Goal: Task Accomplishment & Management: Complete application form

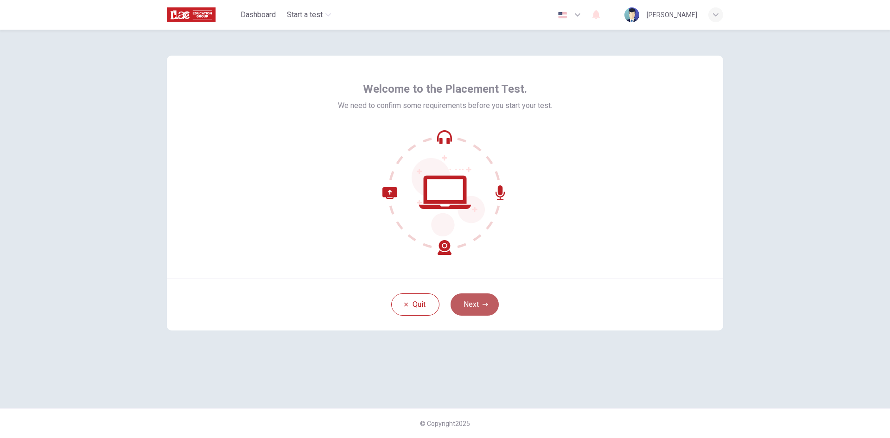
click at [466, 299] on button "Next" at bounding box center [474, 304] width 48 height 22
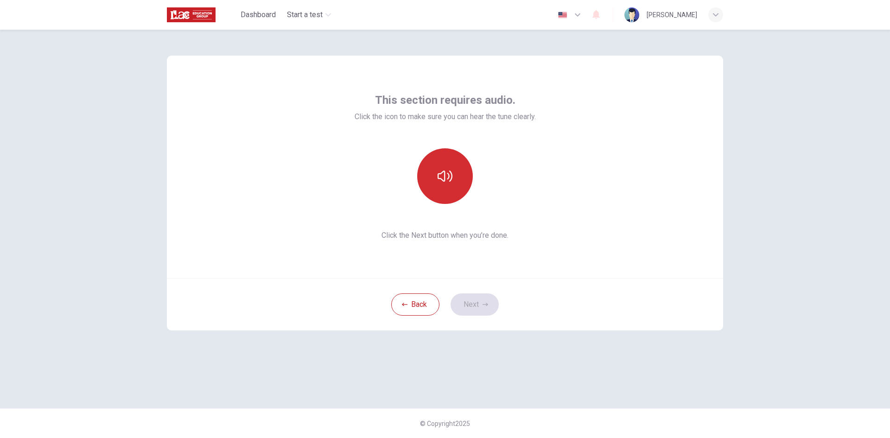
click at [445, 180] on icon "button" at bounding box center [444, 175] width 15 height 11
click at [444, 180] on icon "button" at bounding box center [444, 175] width 15 height 11
click at [487, 301] on button "Next" at bounding box center [474, 304] width 48 height 22
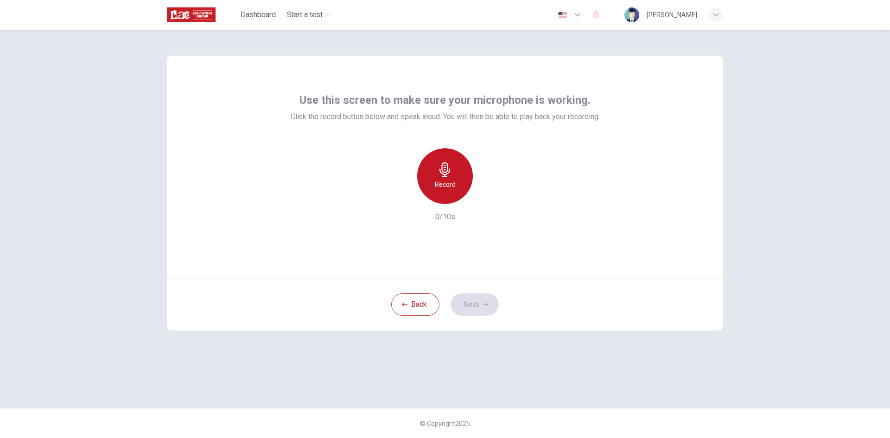
click at [455, 177] on div "Record" at bounding box center [445, 176] width 56 height 56
click at [457, 170] on div "Record" at bounding box center [445, 176] width 56 height 56
click at [451, 171] on icon "button" at bounding box center [444, 169] width 15 height 15
click at [490, 194] on icon "button" at bounding box center [487, 196] width 9 height 9
click at [470, 303] on button "Next" at bounding box center [474, 304] width 48 height 22
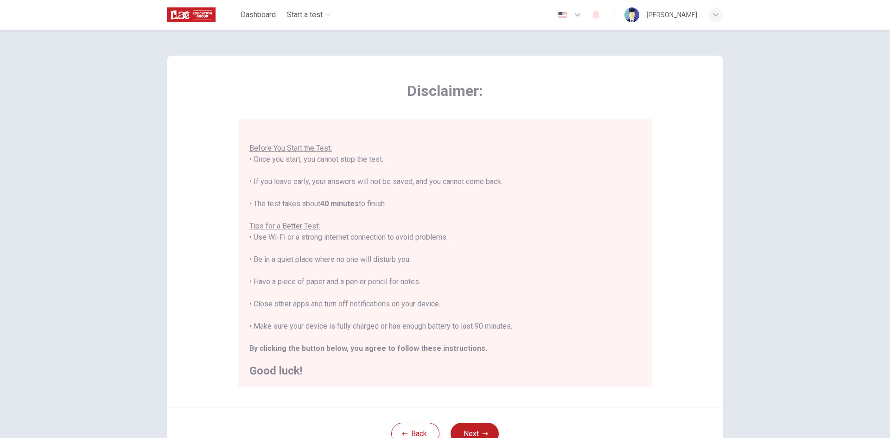
scroll to position [11, 0]
click at [471, 426] on button "Next" at bounding box center [474, 434] width 48 height 22
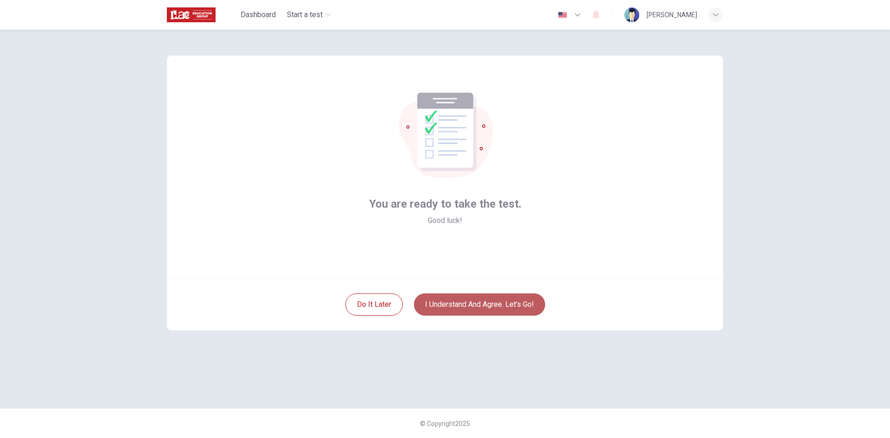
click at [503, 305] on button "I understand and agree. Let’s go!" at bounding box center [479, 304] width 131 height 22
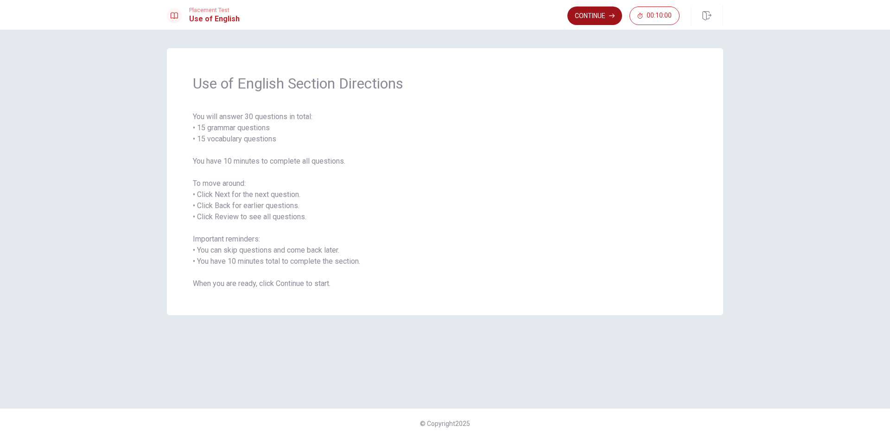
click at [581, 20] on button "Continue" at bounding box center [594, 15] width 55 height 19
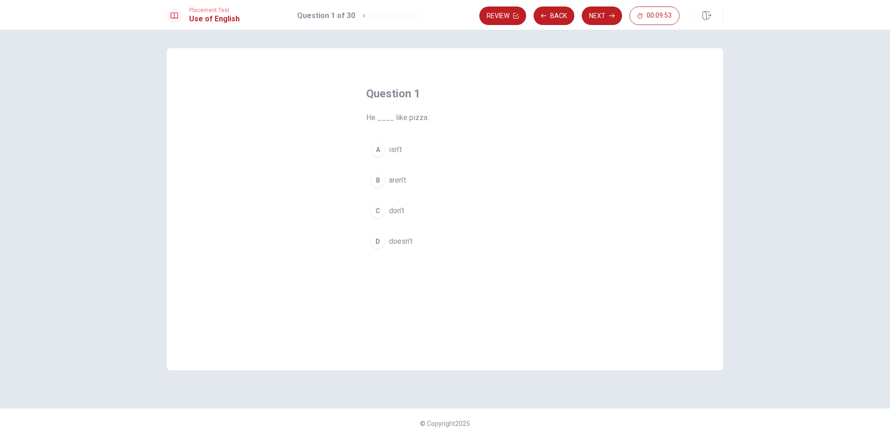
click at [381, 118] on span "He ____ like pizza." at bounding box center [445, 117] width 158 height 11
click at [380, 117] on span "He ____ like pizza." at bounding box center [445, 117] width 158 height 11
click at [381, 113] on span "He ____ like pizza." at bounding box center [445, 117] width 158 height 11
click at [388, 234] on button "D doesn’t" at bounding box center [445, 241] width 158 height 23
click at [600, 16] on button "Next" at bounding box center [601, 15] width 40 height 19
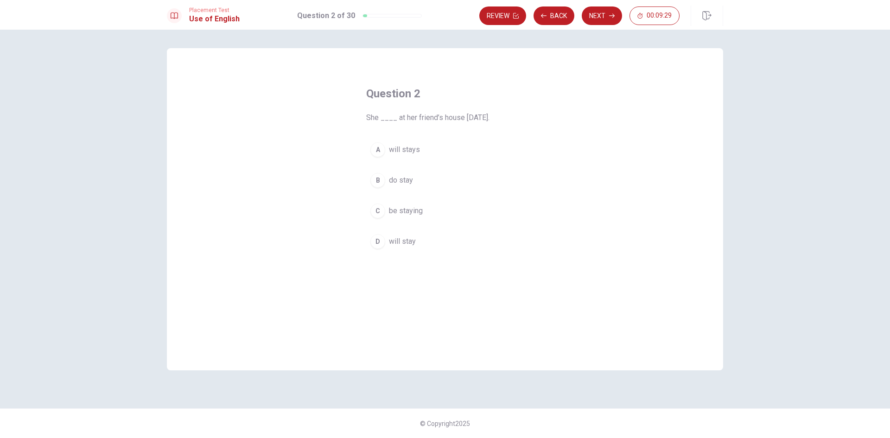
click at [401, 240] on span "will stay" at bounding box center [402, 241] width 27 height 11
click at [593, 14] on button "Next" at bounding box center [601, 15] width 40 height 19
click at [391, 242] on span "went" at bounding box center [397, 241] width 16 height 11
click at [597, 10] on button "Next" at bounding box center [601, 15] width 40 height 19
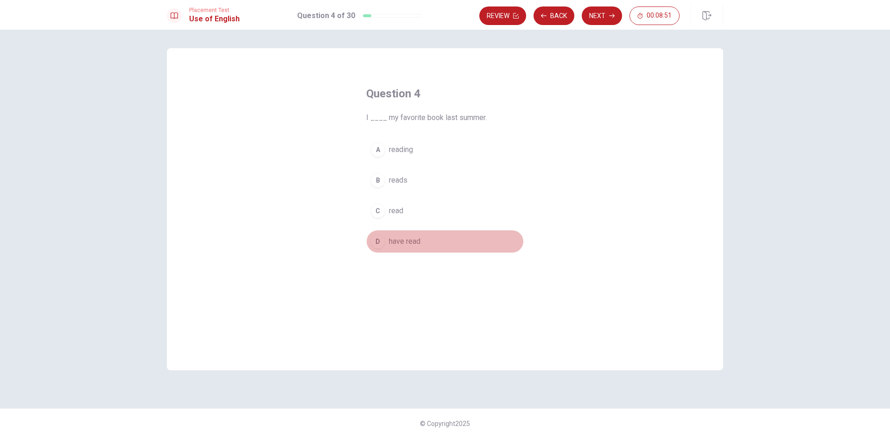
click at [420, 240] on span "have read" at bounding box center [405, 241] width 32 height 11
drag, startPoint x: 445, startPoint y: 91, endPoint x: 427, endPoint y: 68, distance: 29.1
click at [411, 217] on button "C read" at bounding box center [445, 210] width 158 height 23
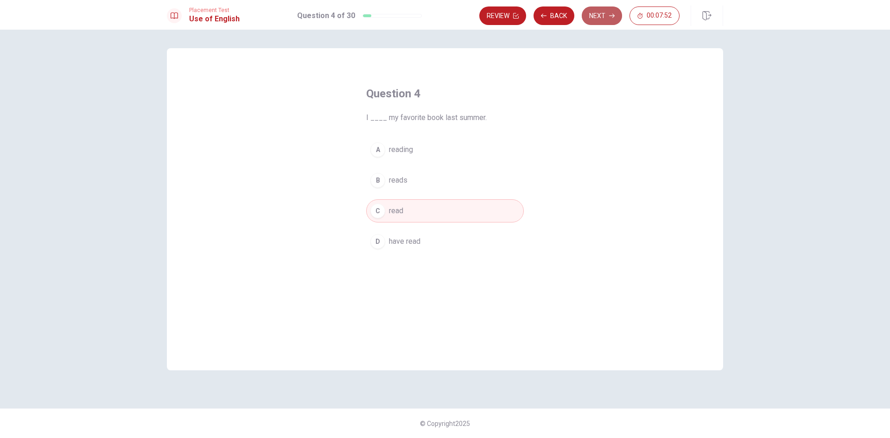
click at [608, 12] on button "Next" at bounding box center [601, 15] width 40 height 19
click at [409, 239] on span "homework" at bounding box center [406, 241] width 34 height 11
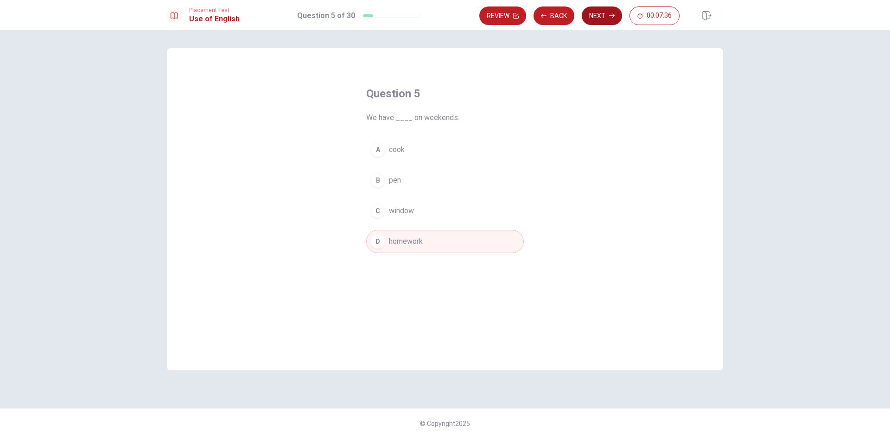
click at [593, 14] on button "Next" at bounding box center [601, 15] width 40 height 19
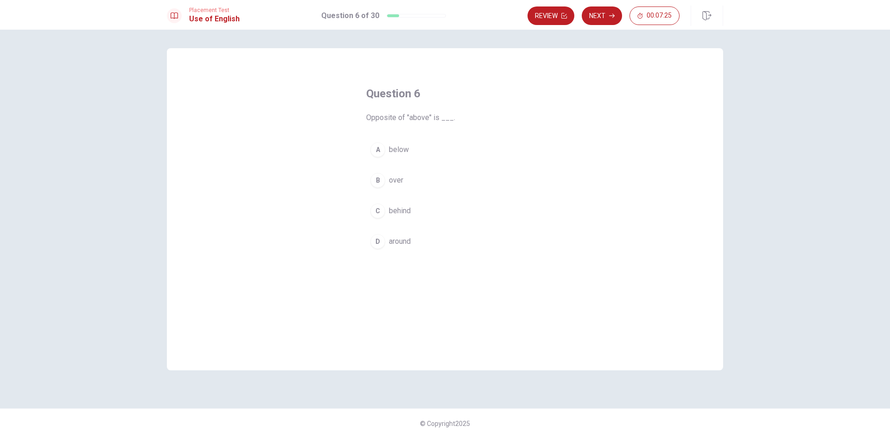
click at [403, 152] on span "below" at bounding box center [399, 149] width 20 height 11
click at [600, 14] on button "Next" at bounding box center [601, 15] width 40 height 19
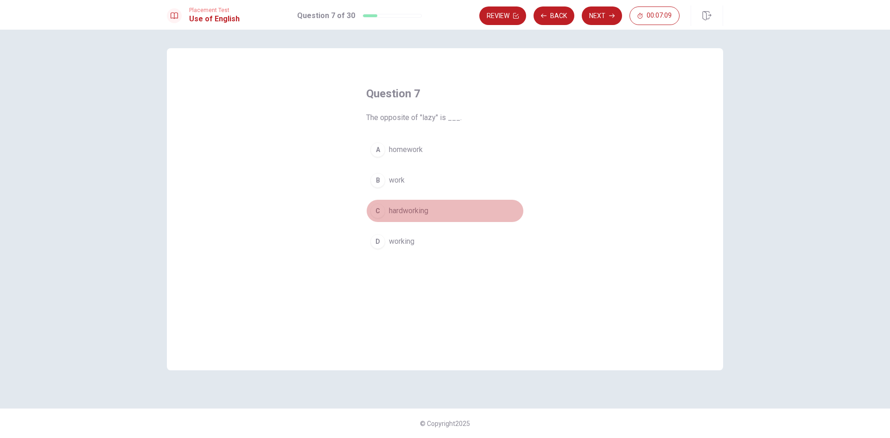
click at [409, 216] on span "hardworking" at bounding box center [408, 210] width 39 height 11
click at [596, 19] on button "Next" at bounding box center [601, 15] width 40 height 19
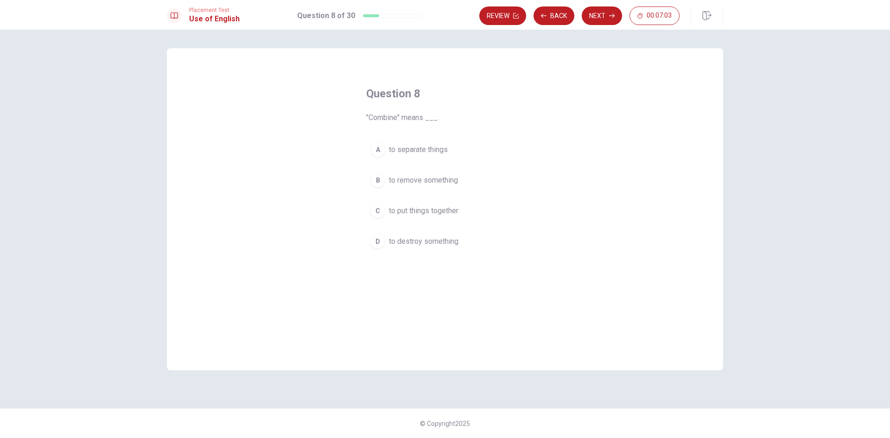
click at [469, 202] on button "C to put things together" at bounding box center [445, 210] width 158 height 23
click at [607, 11] on button "Next" at bounding box center [601, 15] width 40 height 19
click at [417, 150] on button "A sleep" at bounding box center [445, 149] width 158 height 23
click at [599, 16] on button "Next" at bounding box center [601, 15] width 40 height 19
click at [400, 214] on button "C Are" at bounding box center [445, 210] width 158 height 23
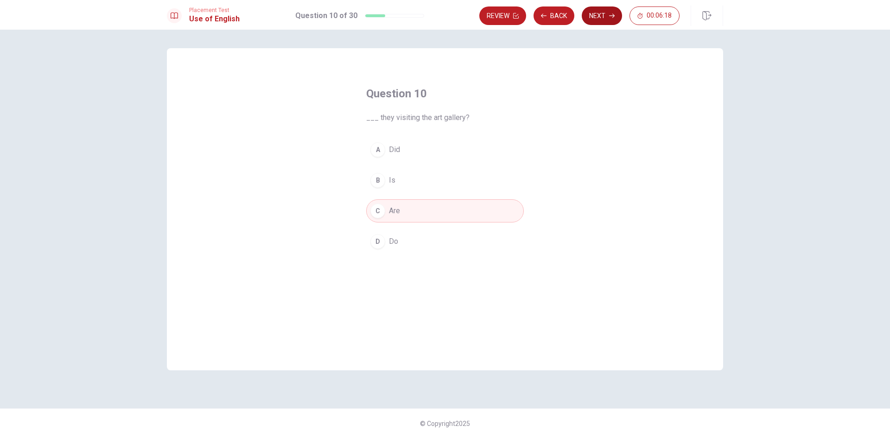
click at [604, 13] on button "Next" at bounding box center [601, 15] width 40 height 19
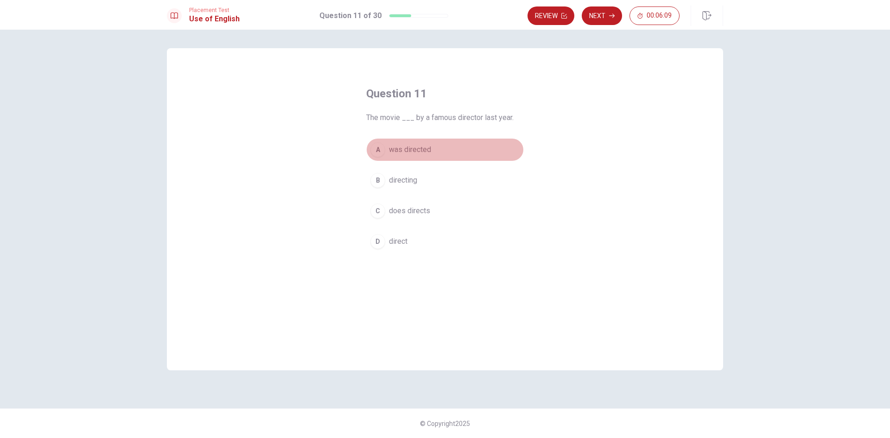
click at [446, 145] on button "A was directed" at bounding box center [445, 149] width 158 height 23
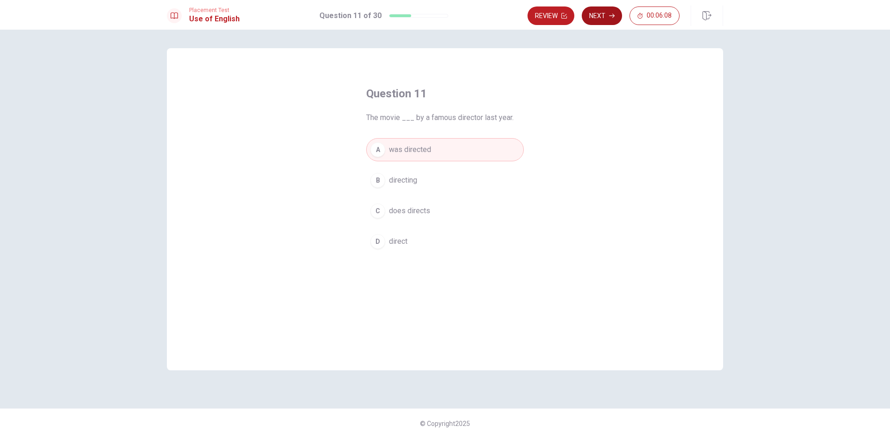
click at [594, 18] on button "Next" at bounding box center [601, 15] width 40 height 19
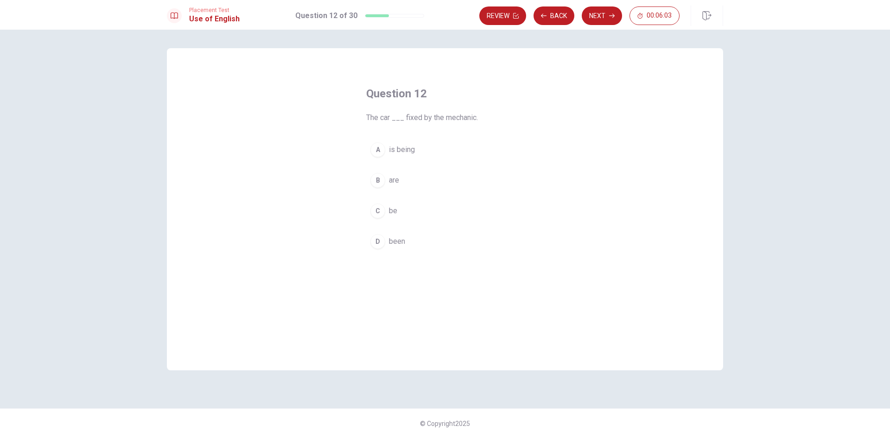
click at [434, 151] on button "A is being" at bounding box center [445, 149] width 158 height 23
click at [598, 17] on button "Next" at bounding box center [601, 15] width 40 height 19
click at [406, 211] on button "C hope" at bounding box center [445, 210] width 158 height 23
click at [617, 13] on button "Next" at bounding box center [601, 15] width 40 height 19
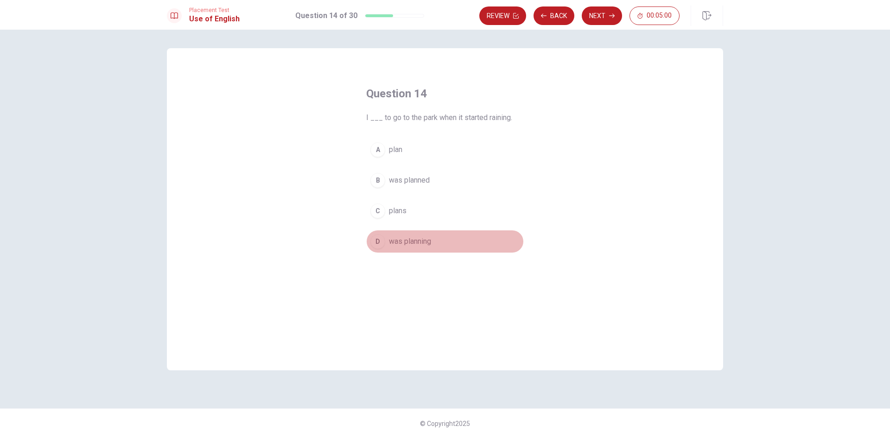
click at [391, 246] on span "was planning" at bounding box center [410, 241] width 42 height 11
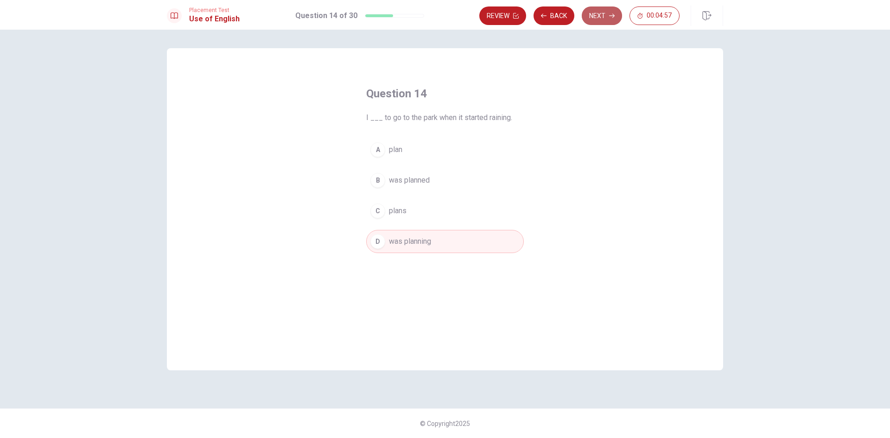
click at [598, 9] on button "Next" at bounding box center [601, 15] width 40 height 19
click at [409, 145] on button "A depend" at bounding box center [445, 149] width 158 height 23
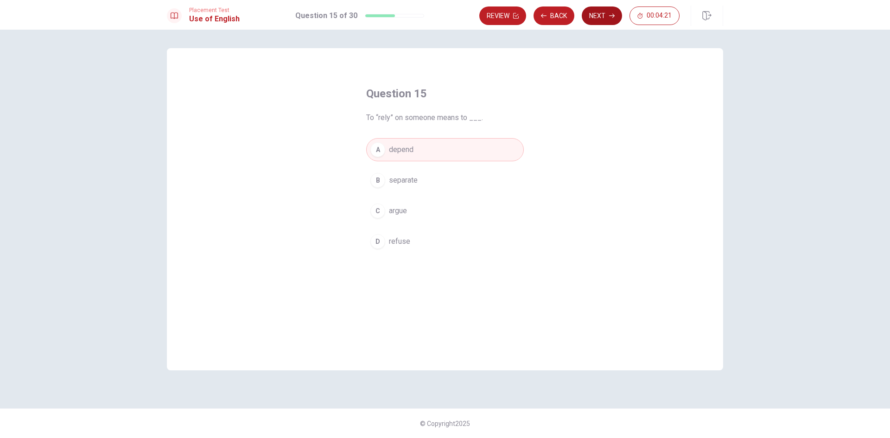
click at [608, 11] on button "Next" at bounding box center [601, 15] width 40 height 19
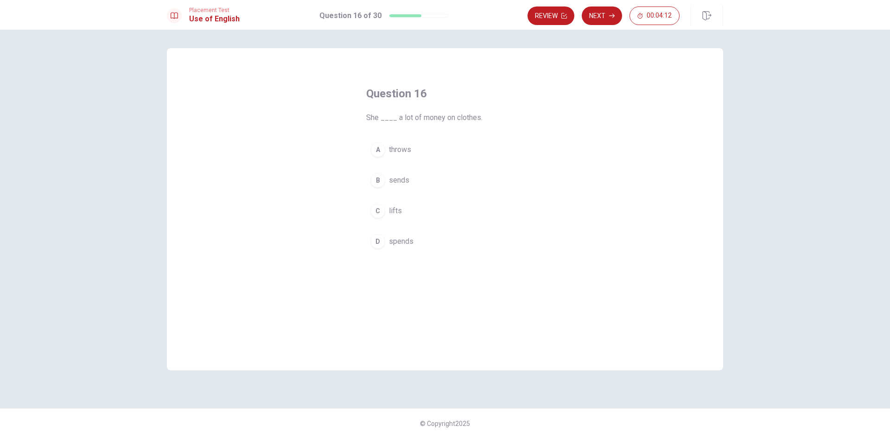
click at [400, 240] on span "spends" at bounding box center [401, 241] width 25 height 11
click at [612, 13] on icon "button" at bounding box center [612, 16] width 6 height 6
click at [420, 208] on span "basketball" at bounding box center [406, 210] width 34 height 11
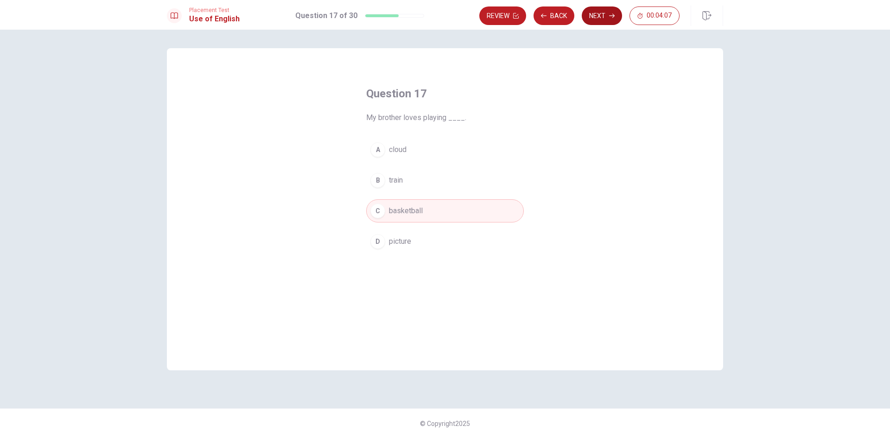
click at [601, 22] on button "Next" at bounding box center [601, 15] width 40 height 19
click at [417, 150] on button "A open" at bounding box center [445, 149] width 158 height 23
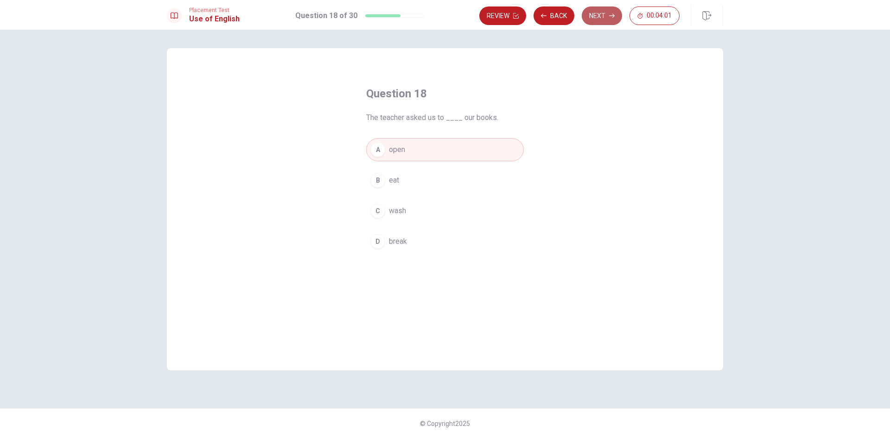
click at [610, 15] on icon "button" at bounding box center [612, 16] width 6 height 6
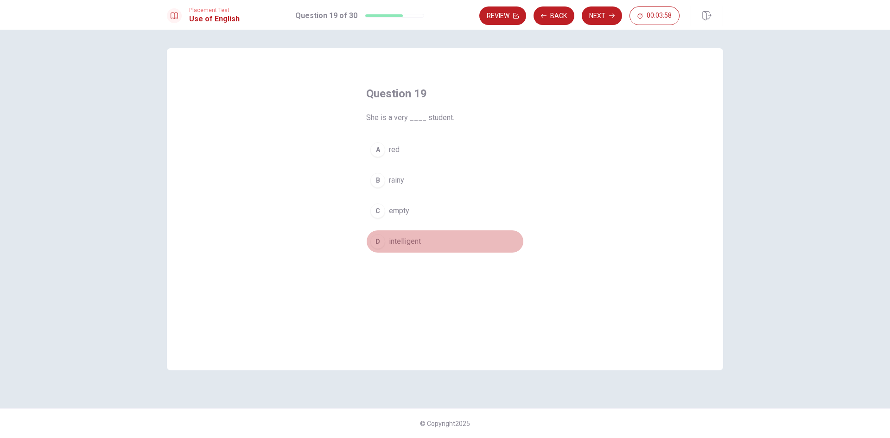
click at [397, 247] on button "D intelligent" at bounding box center [445, 241] width 158 height 23
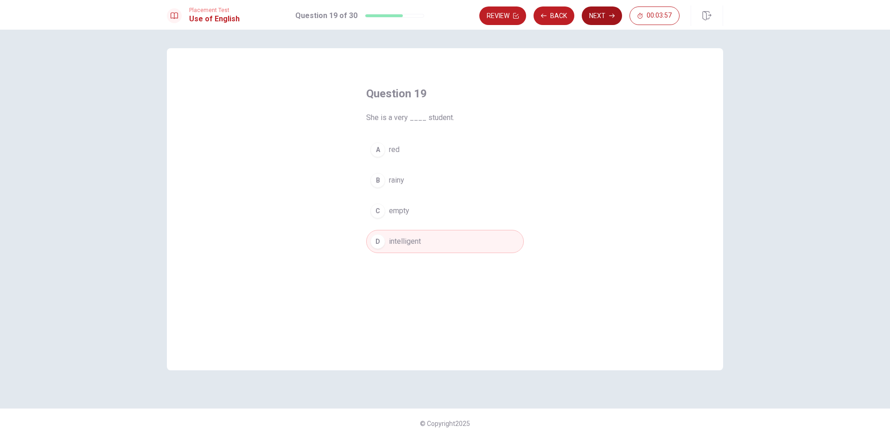
click at [595, 23] on button "Next" at bounding box center [601, 15] width 40 height 19
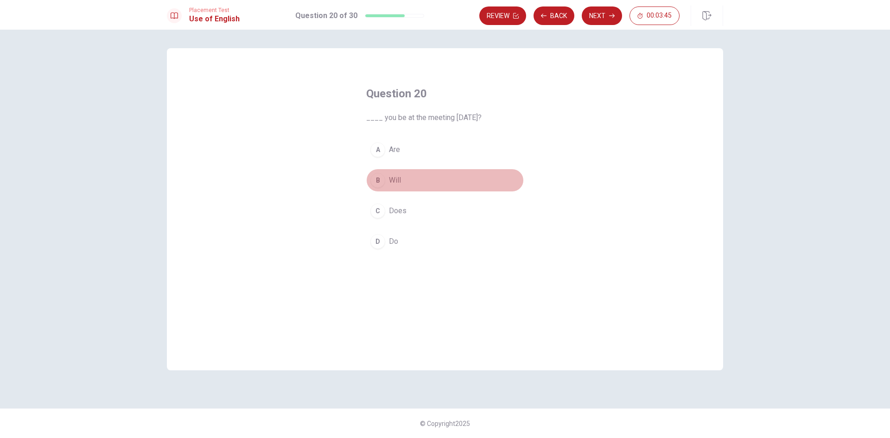
click at [404, 174] on button "B Will" at bounding box center [445, 180] width 158 height 23
click at [619, 18] on button "Next" at bounding box center [601, 15] width 40 height 19
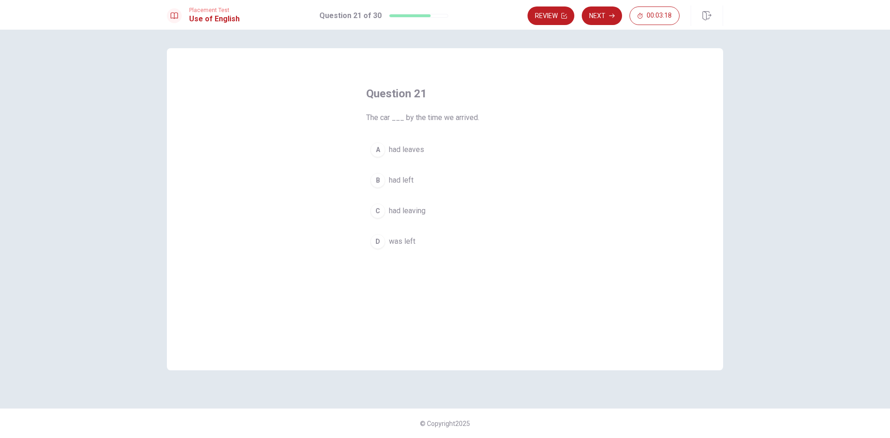
click at [411, 176] on span "had left" at bounding box center [401, 180] width 25 height 11
click at [606, 19] on button "Next" at bounding box center [601, 15] width 40 height 19
click at [390, 177] on span "are traveling" at bounding box center [409, 180] width 40 height 11
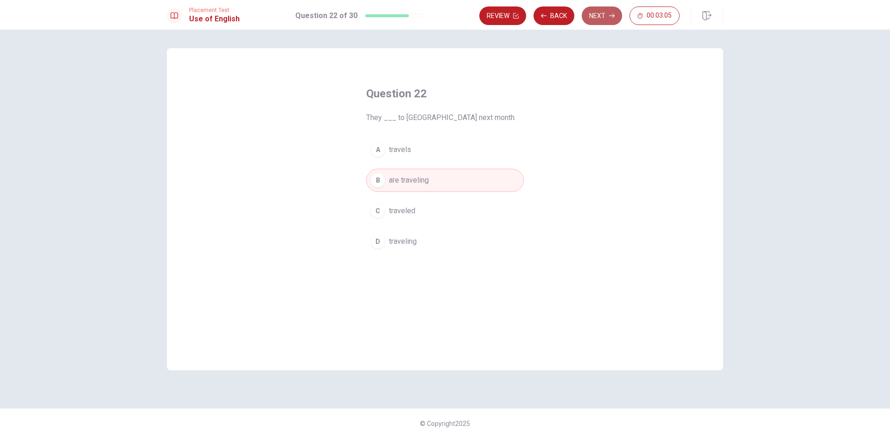
click at [607, 17] on button "Next" at bounding box center [601, 15] width 40 height 19
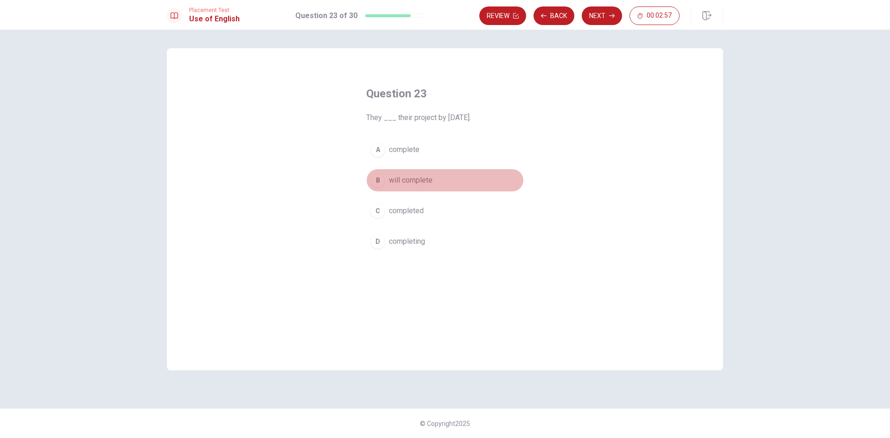
click at [434, 179] on button "B will complete" at bounding box center [445, 180] width 158 height 23
click at [598, 9] on button "Next" at bounding box center [601, 15] width 40 height 19
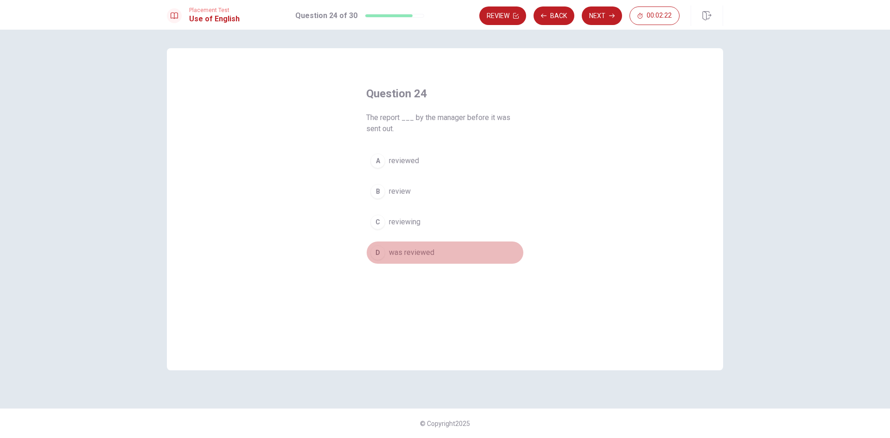
click at [402, 249] on span "was reviewed" at bounding box center [411, 252] width 45 height 11
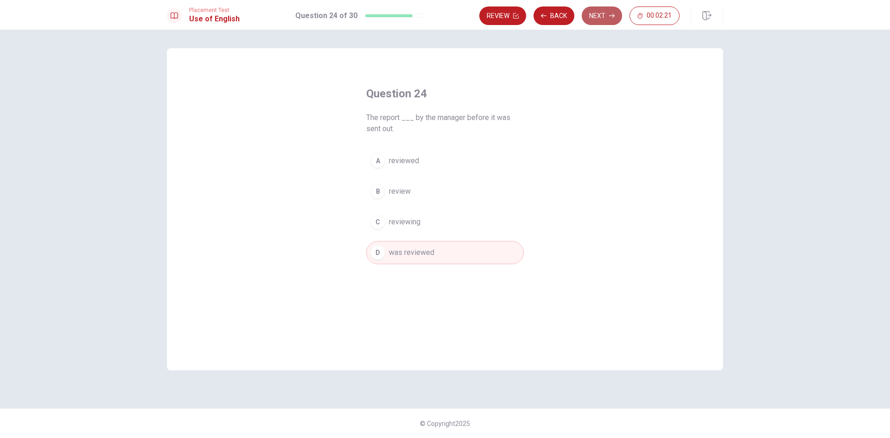
click at [600, 13] on button "Next" at bounding box center [601, 15] width 40 height 19
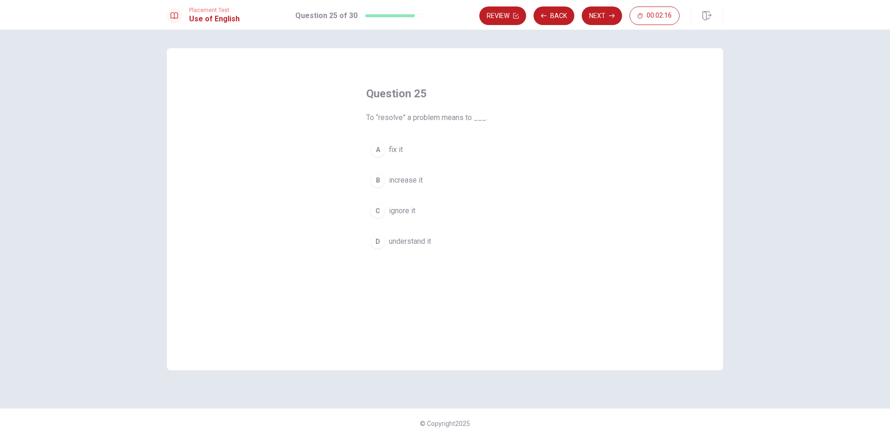
click at [420, 151] on button "A fix it" at bounding box center [445, 149] width 158 height 23
click at [593, 15] on button "Next" at bounding box center [601, 15] width 40 height 19
click at [405, 243] on span "causes disagreement" at bounding box center [424, 241] width 70 height 11
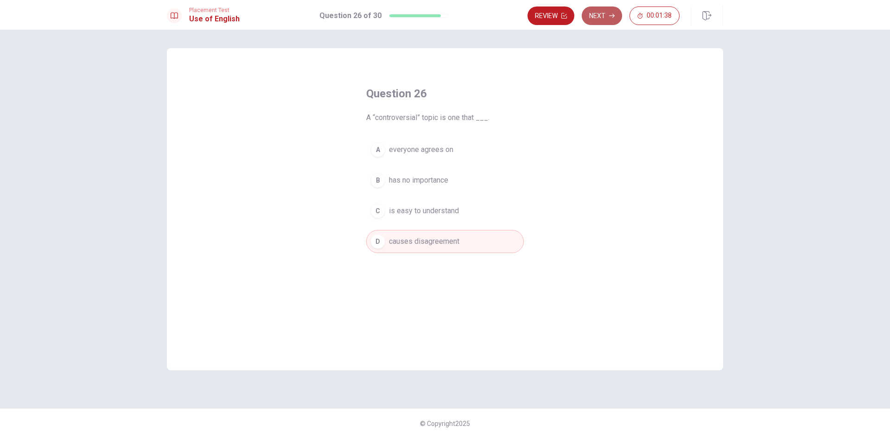
click at [608, 10] on button "Next" at bounding box center [601, 15] width 40 height 19
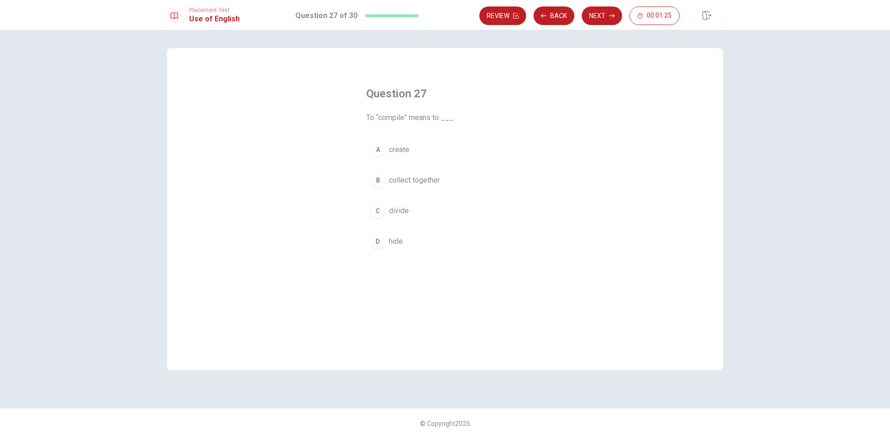
click at [402, 149] on span "create" at bounding box center [399, 149] width 20 height 11
click at [606, 11] on button "Next" at bounding box center [601, 15] width 40 height 19
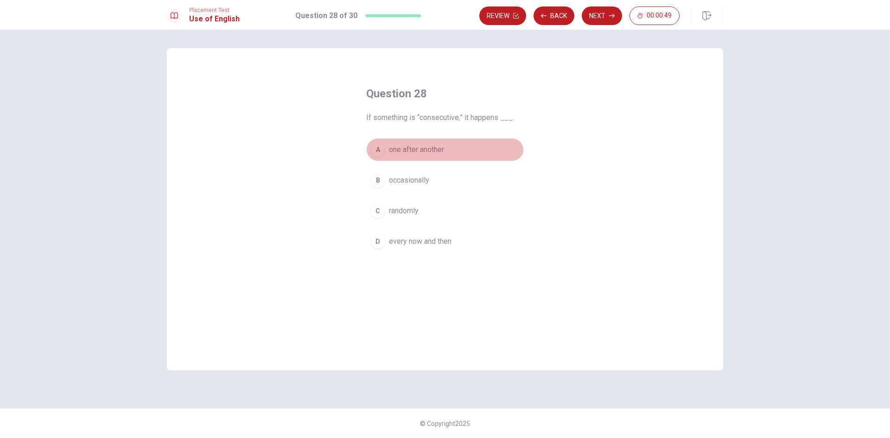
click at [443, 140] on button "A one after another" at bounding box center [445, 149] width 158 height 23
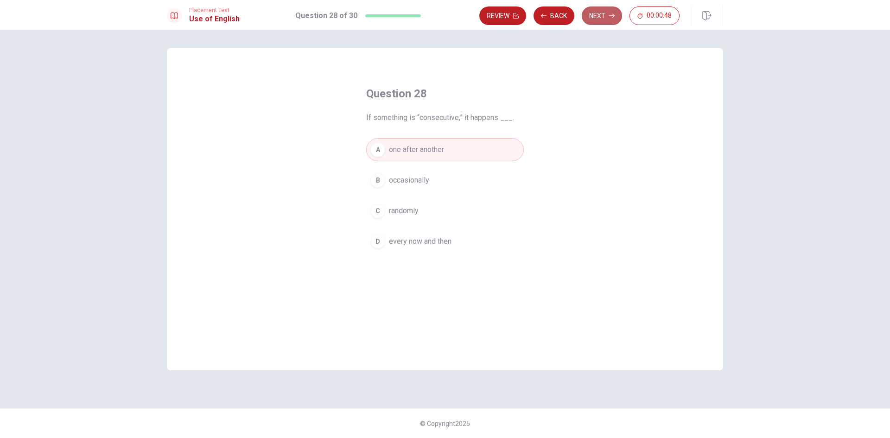
click at [608, 12] on button "Next" at bounding box center [601, 15] width 40 height 19
click at [407, 150] on span "expect" at bounding box center [400, 149] width 22 height 11
click at [587, 19] on button "Next" at bounding box center [601, 15] width 40 height 19
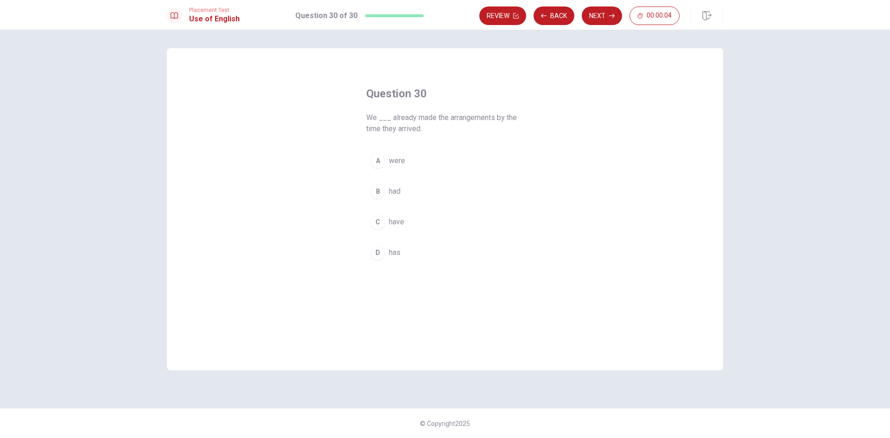
click at [402, 187] on button "B had" at bounding box center [445, 191] width 158 height 23
click at [599, 14] on button "Next" at bounding box center [601, 15] width 40 height 19
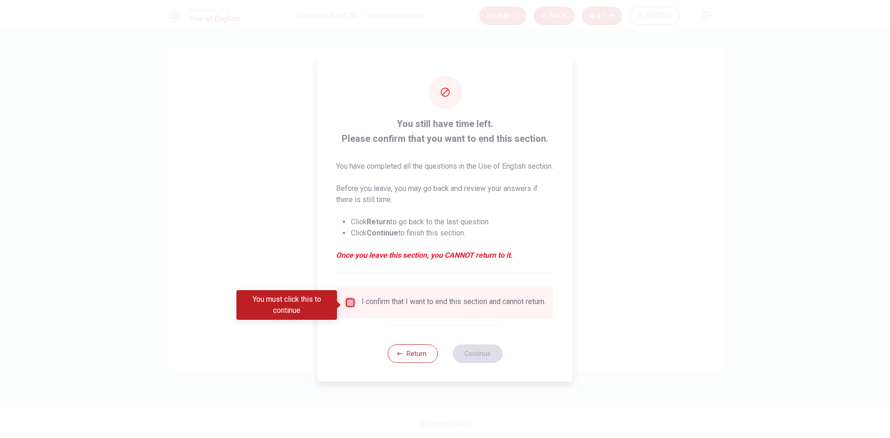
click at [350, 307] on input "You must click this to continue" at bounding box center [350, 302] width 11 height 11
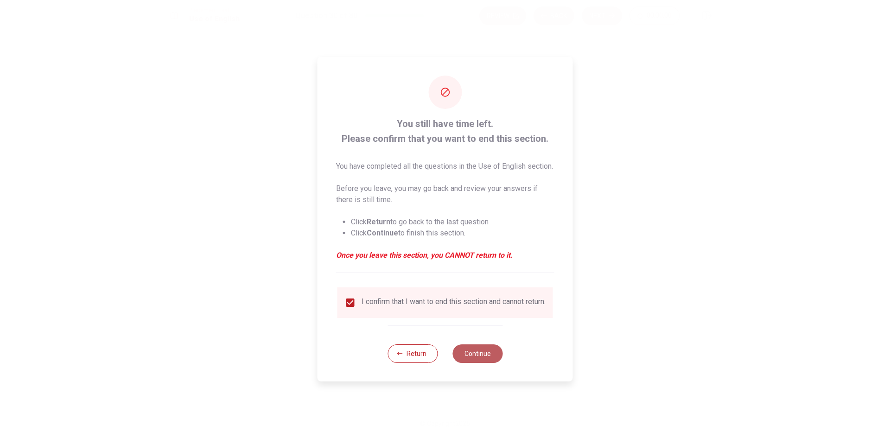
click at [467, 363] on button "Continue" at bounding box center [477, 353] width 50 height 19
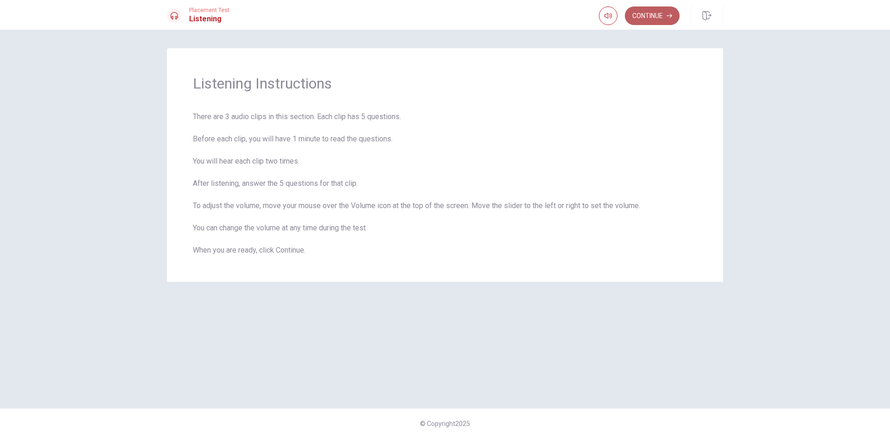
click at [650, 14] on button "Continue" at bounding box center [652, 15] width 55 height 19
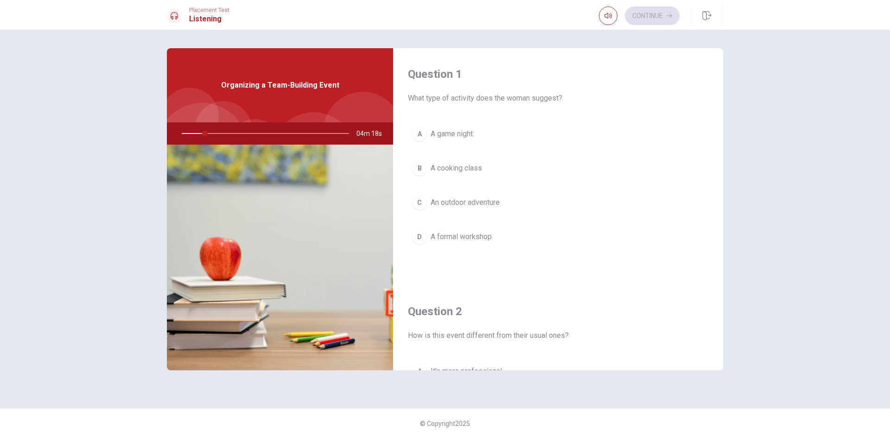
drag, startPoint x: 205, startPoint y: 133, endPoint x: 229, endPoint y: 135, distance: 24.6
click at [229, 135] on div at bounding box center [263, 133] width 186 height 22
click at [220, 133] on div at bounding box center [263, 133] width 186 height 22
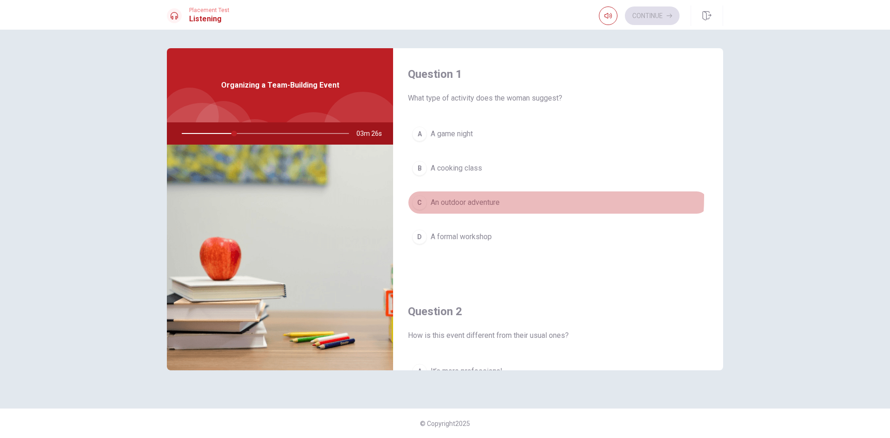
click at [487, 197] on span "An outdoor adventure" at bounding box center [464, 202] width 69 height 11
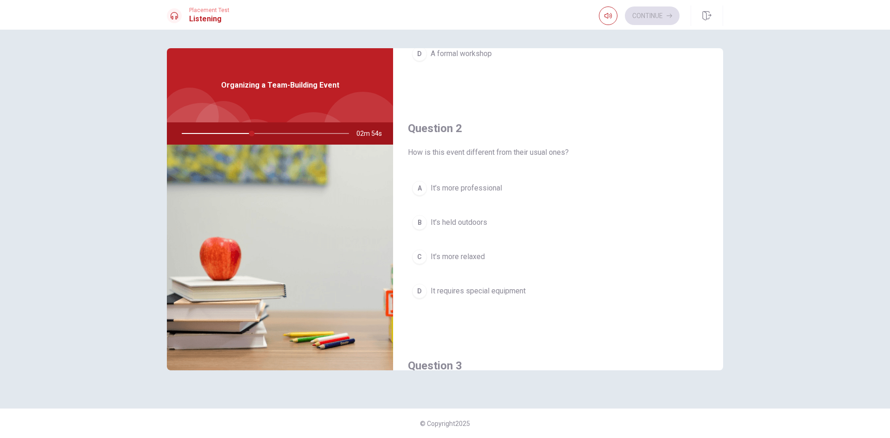
scroll to position [215, 0]
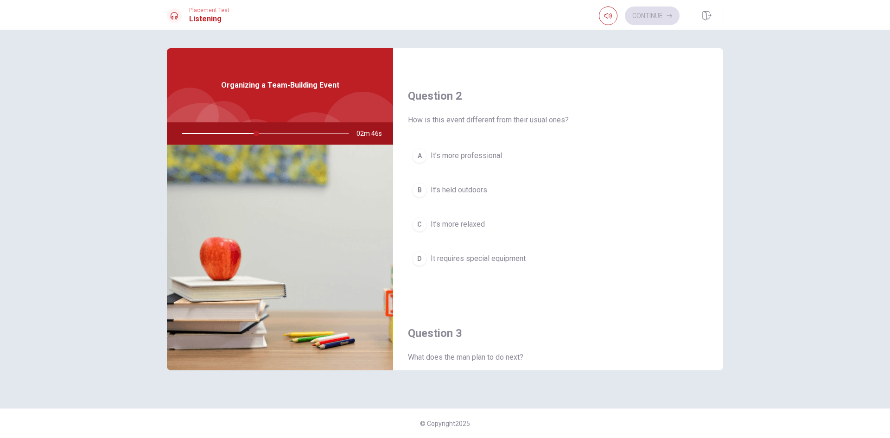
click at [487, 154] on span "It’s more professional" at bounding box center [465, 155] width 71 height 11
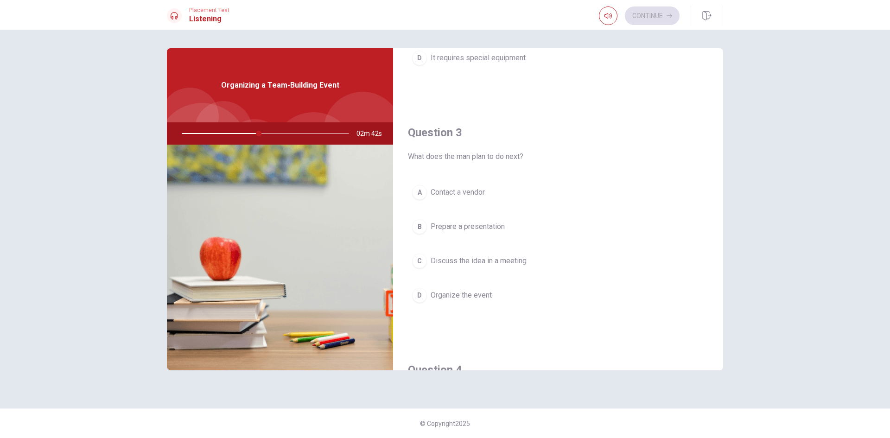
scroll to position [447, 0]
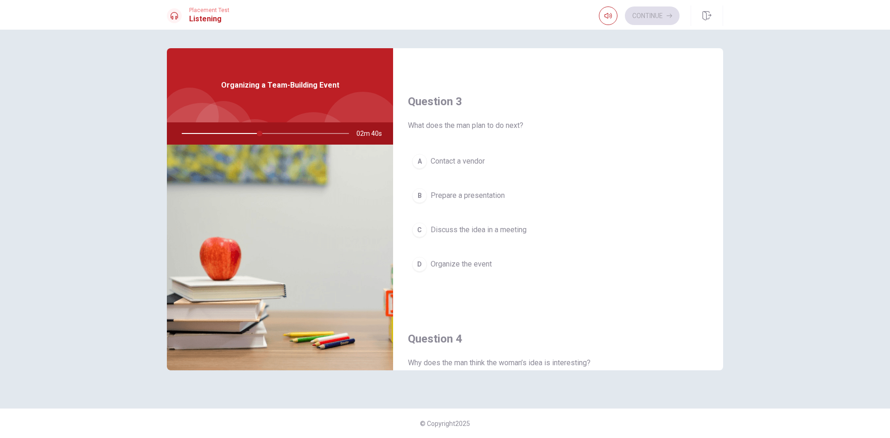
click at [509, 234] on span "Discuss the idea in a meeting" at bounding box center [478, 229] width 96 height 11
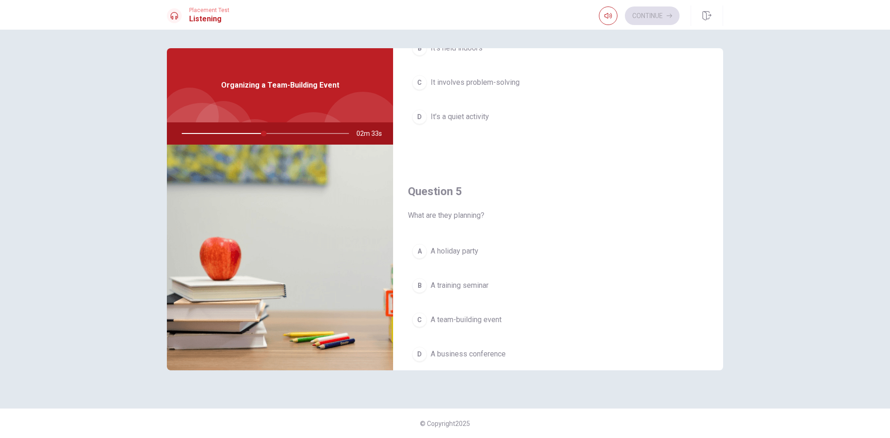
scroll to position [864, 0]
click at [467, 286] on span "A team-building event" at bounding box center [465, 287] width 71 height 11
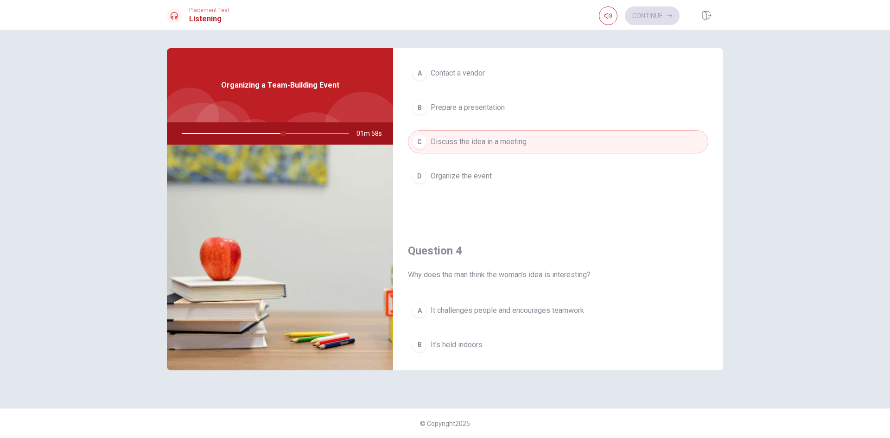
scroll to position [695, 0]
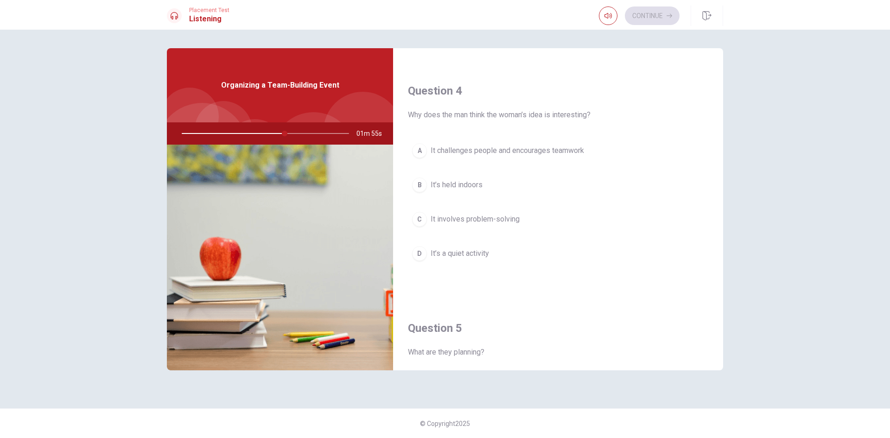
click at [509, 152] on span "It challenges people and encourages teamwork" at bounding box center [506, 150] width 153 height 11
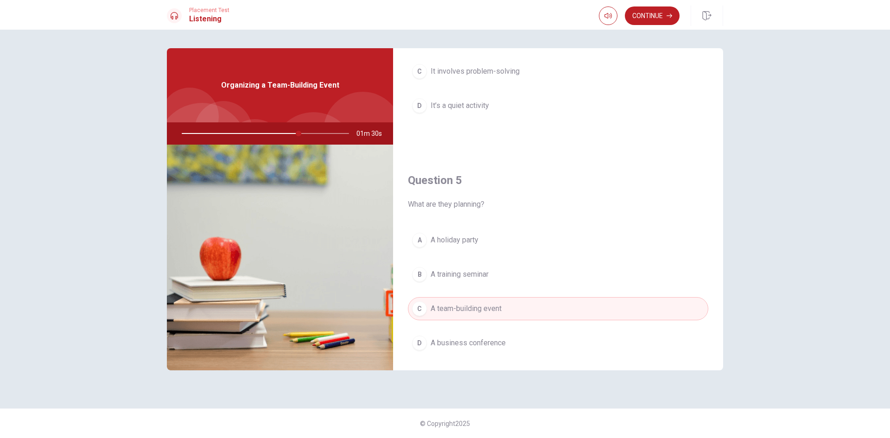
scroll to position [864, 0]
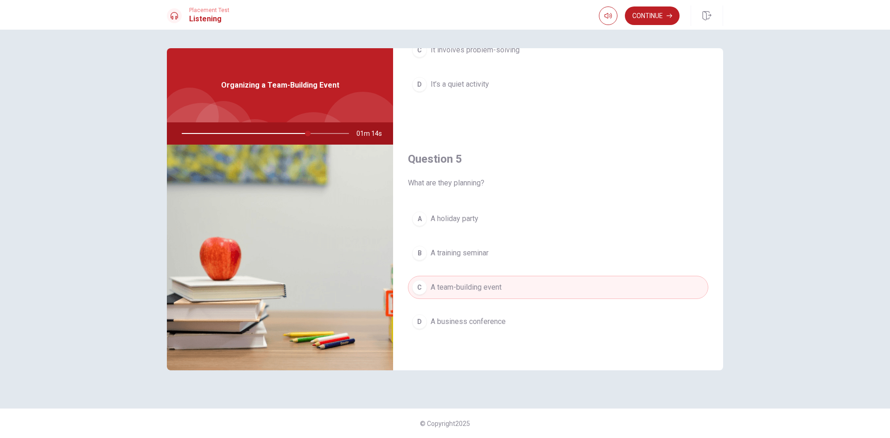
drag, startPoint x: 303, startPoint y: 131, endPoint x: 288, endPoint y: 133, distance: 15.5
click at [284, 133] on div at bounding box center [263, 133] width 186 height 22
drag, startPoint x: 302, startPoint y: 133, endPoint x: 280, endPoint y: 131, distance: 21.4
click at [285, 132] on div at bounding box center [263, 133] width 186 height 22
click at [651, 9] on button "Continue" at bounding box center [652, 15] width 55 height 19
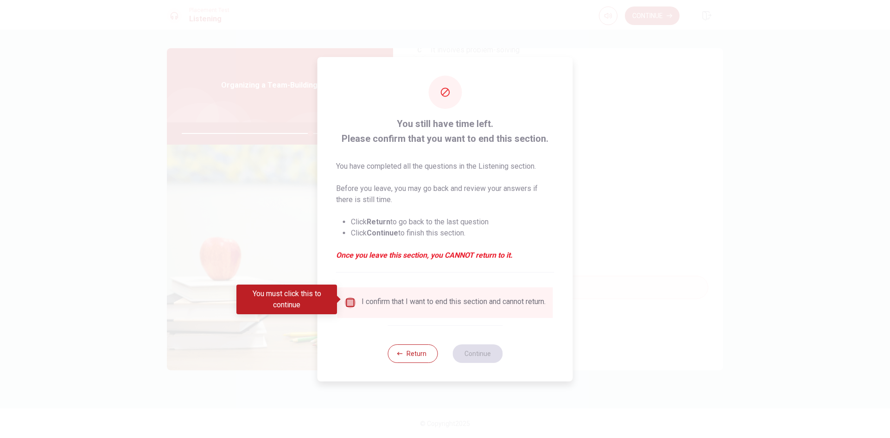
click at [350, 300] on input "You must click this to continue" at bounding box center [350, 302] width 11 height 11
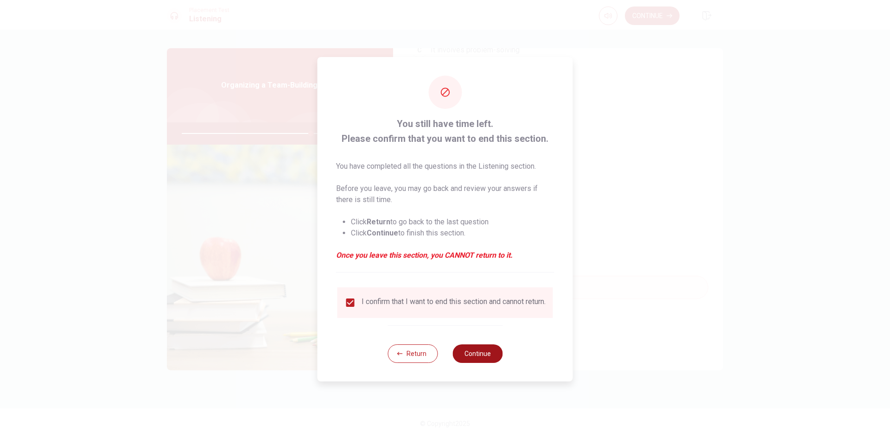
click at [458, 355] on button "Continue" at bounding box center [477, 353] width 50 height 19
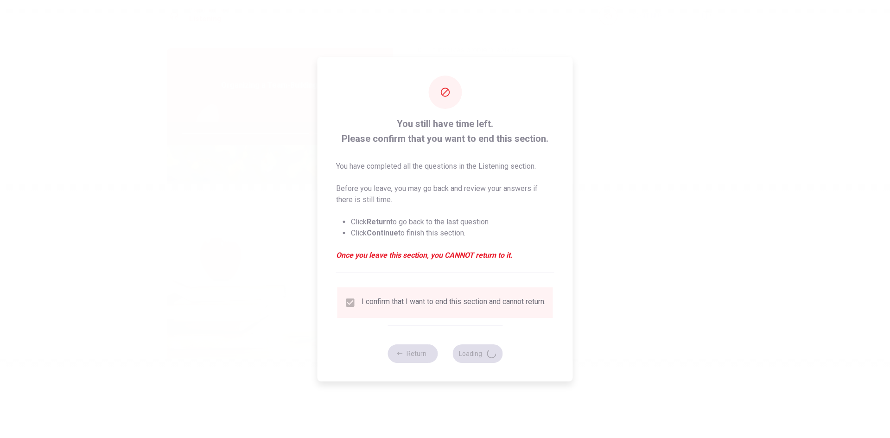
type input "78"
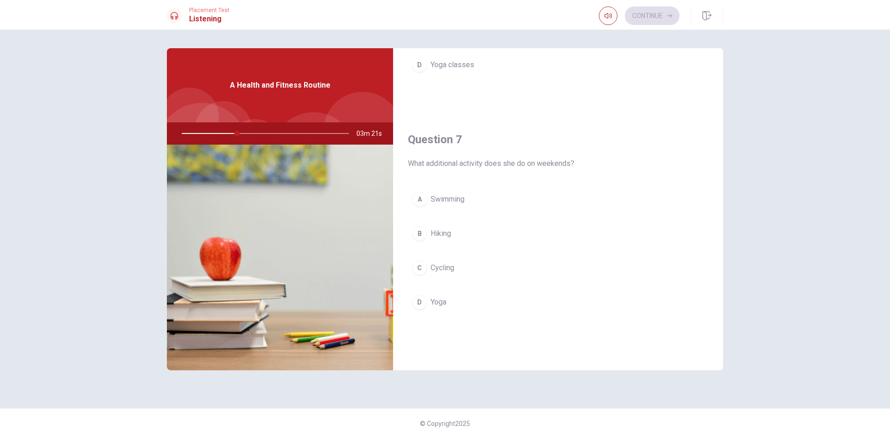
scroll to position [185, 0]
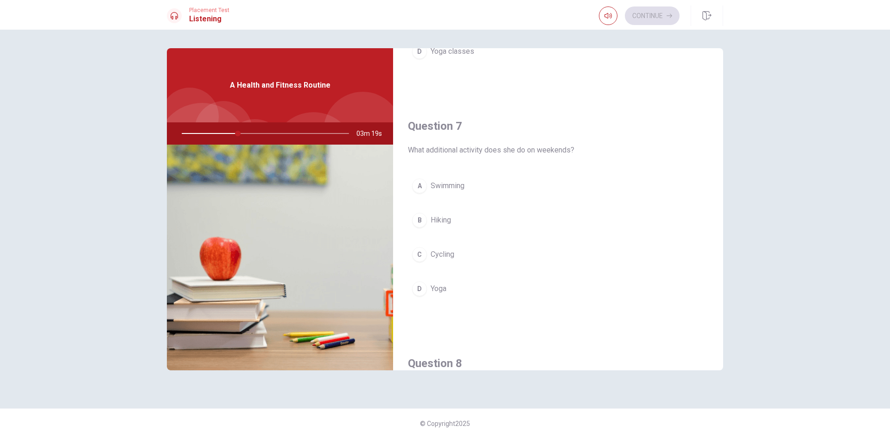
click at [454, 278] on button "D Yoga" at bounding box center [558, 288] width 300 height 23
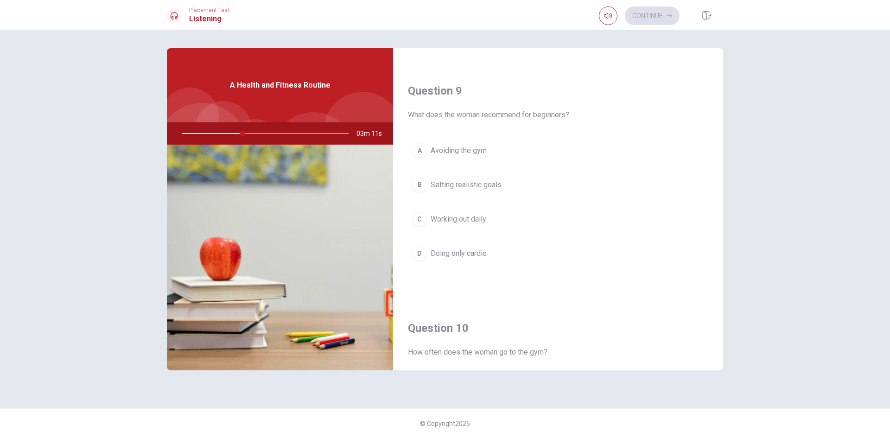
scroll to position [864, 0]
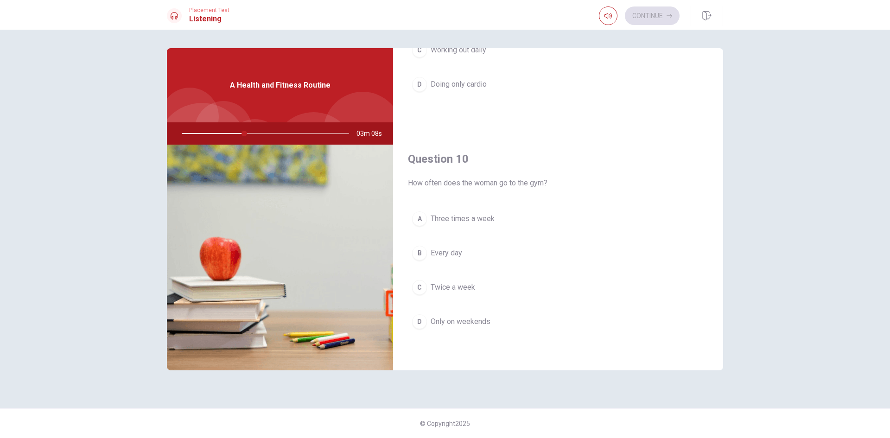
click at [493, 215] on span "Three times a week" at bounding box center [462, 218] width 64 height 11
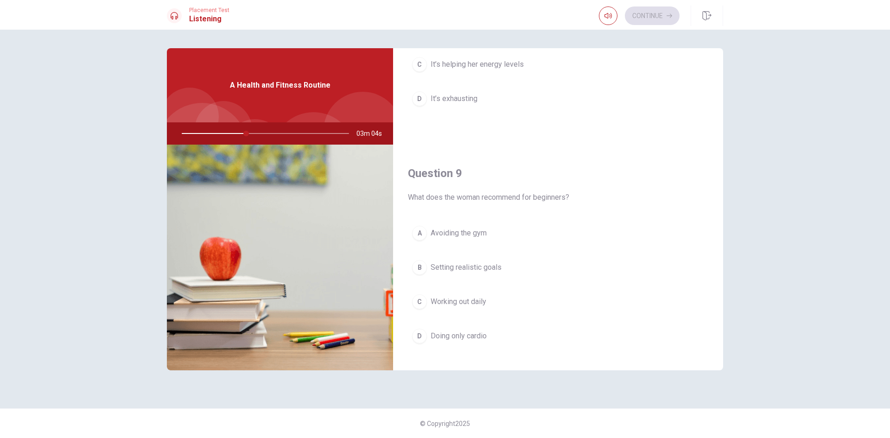
scroll to position [632, 0]
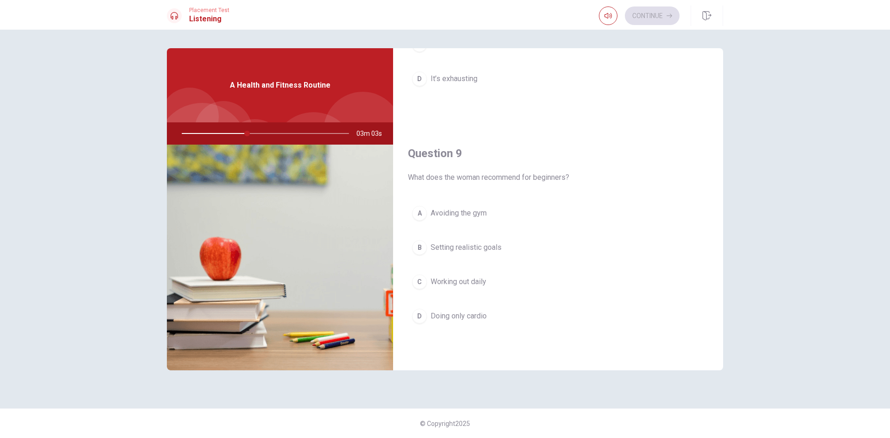
click at [497, 249] on span "Setting realistic goals" at bounding box center [465, 247] width 71 height 11
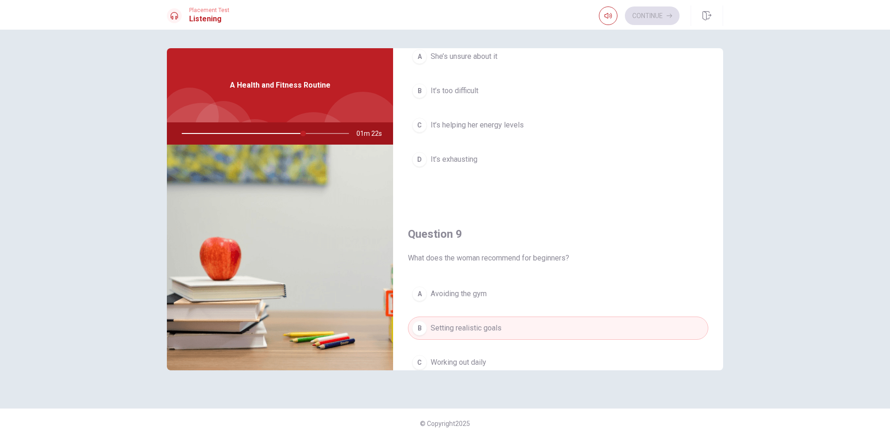
scroll to position [556, 0]
click at [448, 114] on button "C It’s helping her energy levels" at bounding box center [558, 120] width 300 height 23
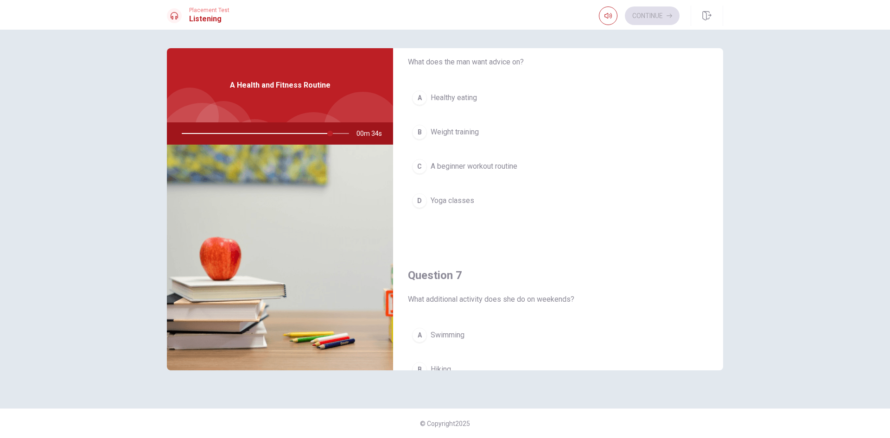
scroll to position [0, 0]
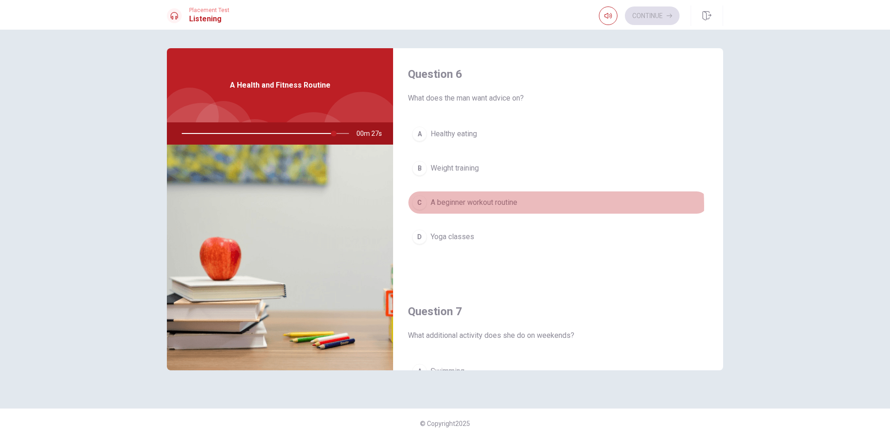
click at [482, 206] on span "A beginner workout routine" at bounding box center [473, 202] width 87 height 11
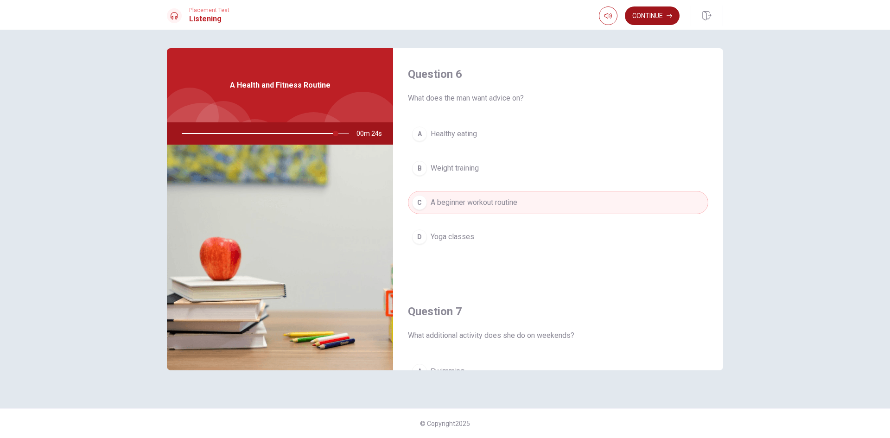
click at [655, 21] on button "Continue" at bounding box center [652, 15] width 55 height 19
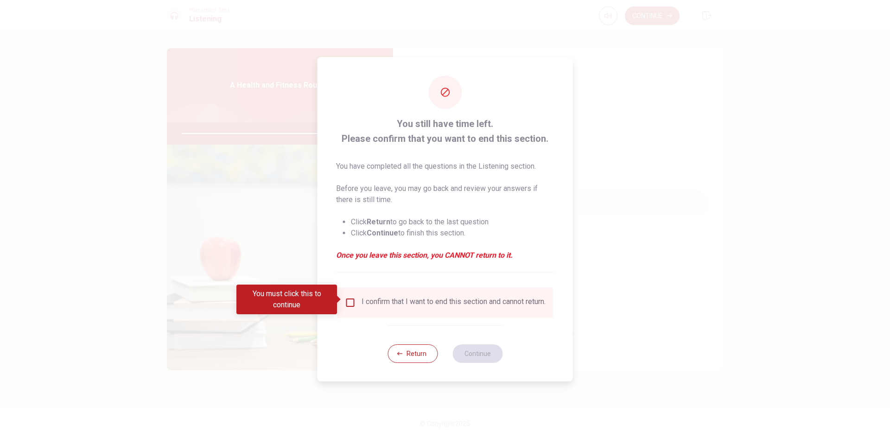
click at [347, 303] on input "You must click this to continue" at bounding box center [350, 302] width 11 height 11
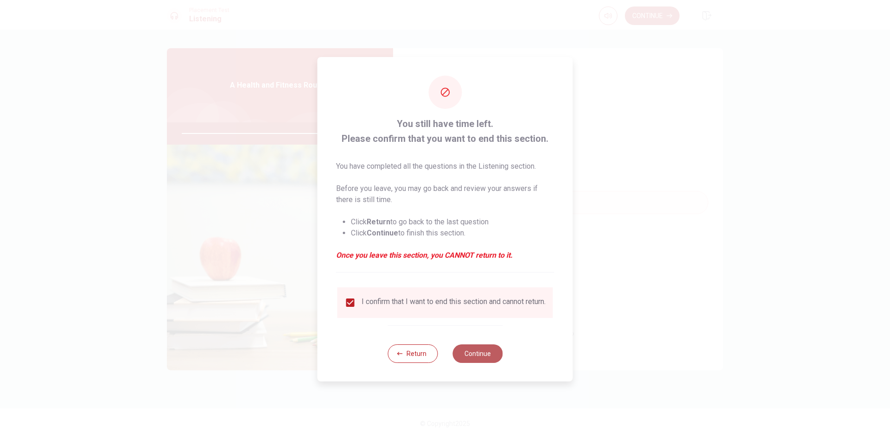
click at [470, 358] on button "Continue" at bounding box center [477, 353] width 50 height 19
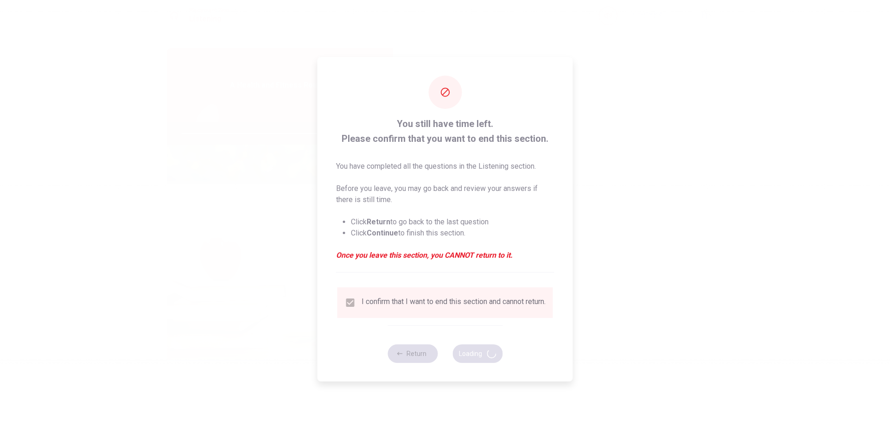
type input "94"
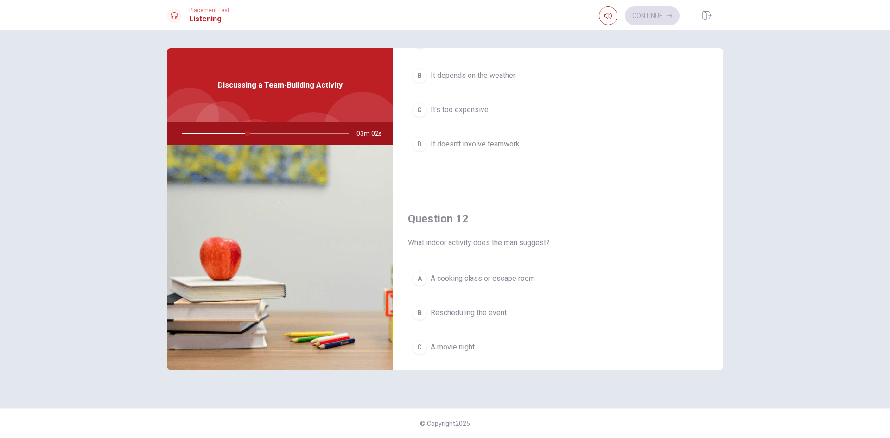
scroll to position [185, 0]
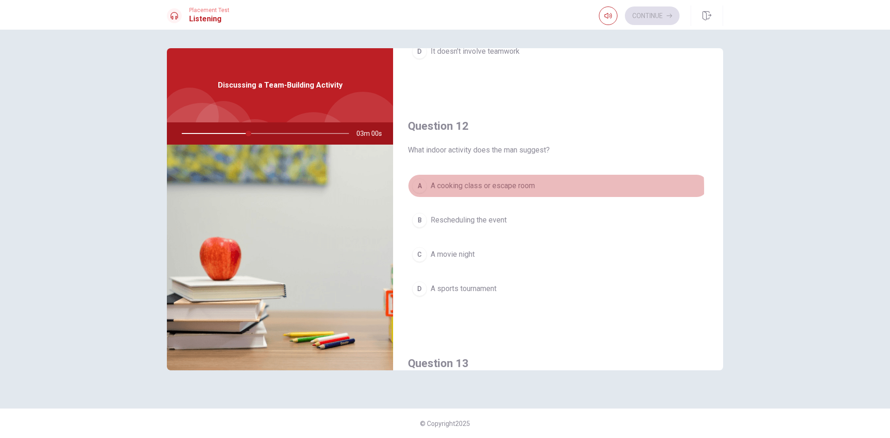
click at [471, 188] on span "A cooking class or escape room" at bounding box center [482, 185] width 104 height 11
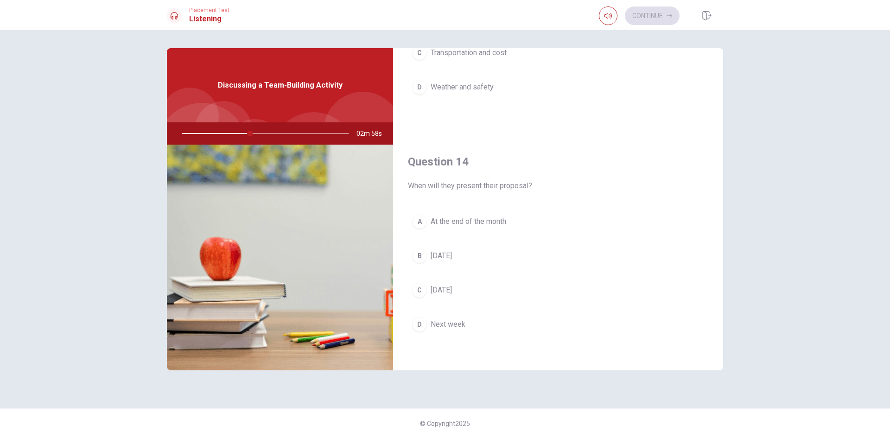
scroll to position [649, 0]
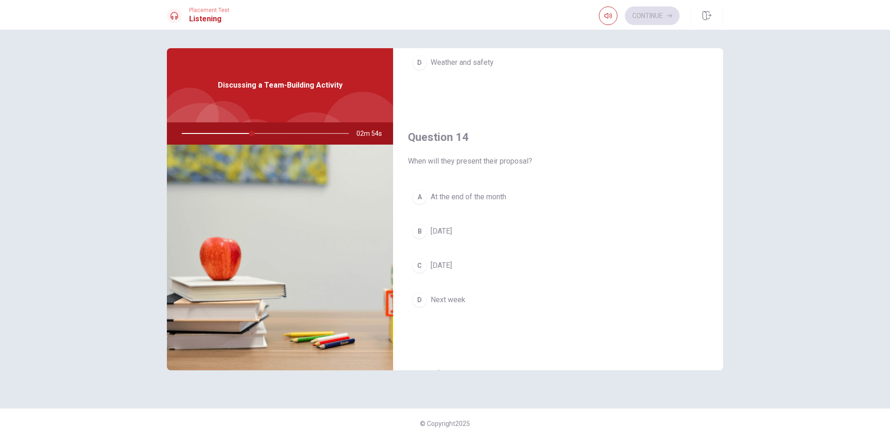
click at [448, 297] on span "Next week" at bounding box center [447, 299] width 35 height 11
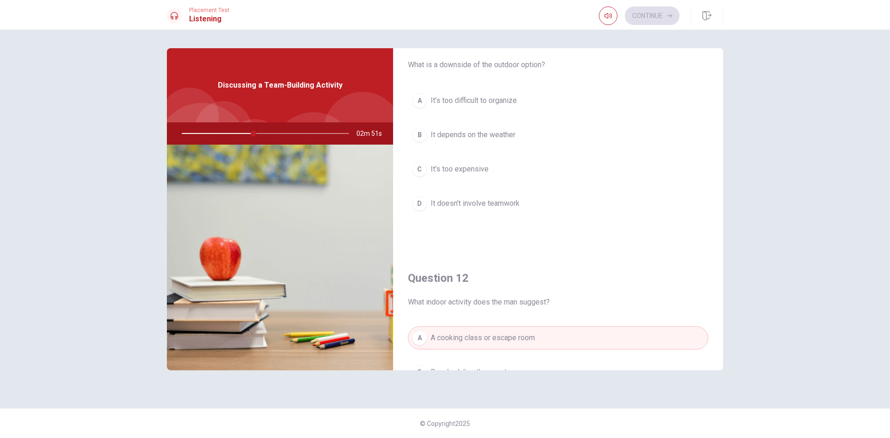
scroll to position [0, 0]
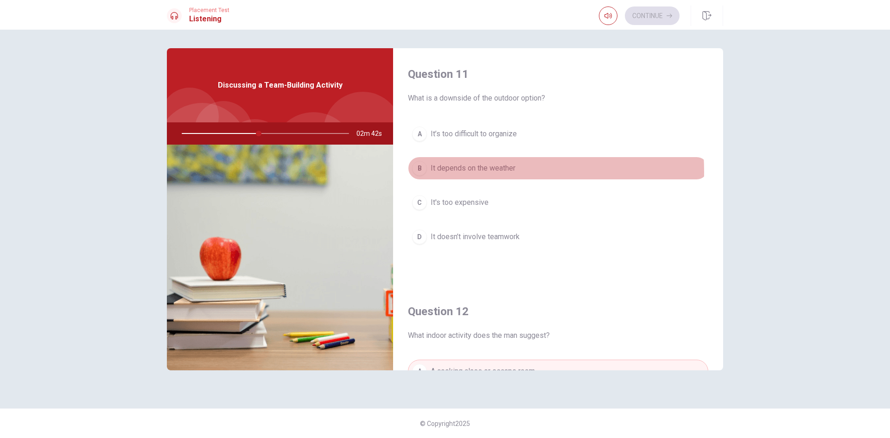
click at [460, 171] on span "It depends on the weather" at bounding box center [472, 168] width 85 height 11
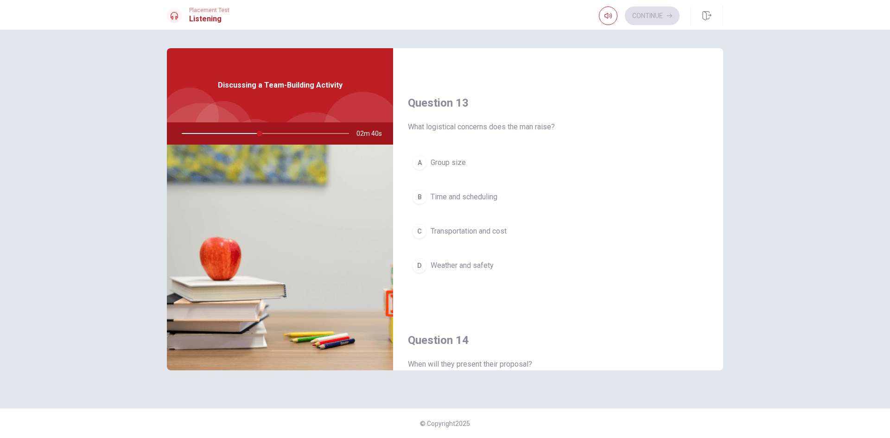
scroll to position [463, 0]
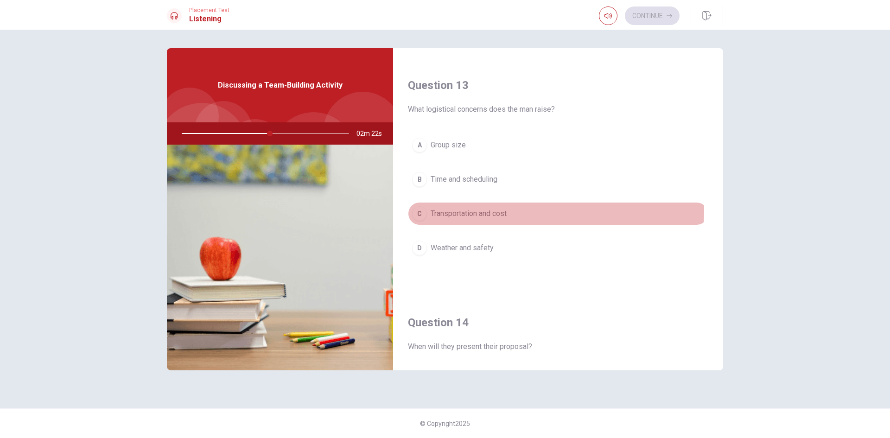
click at [458, 208] on span "Transportation and cost" at bounding box center [468, 213] width 76 height 11
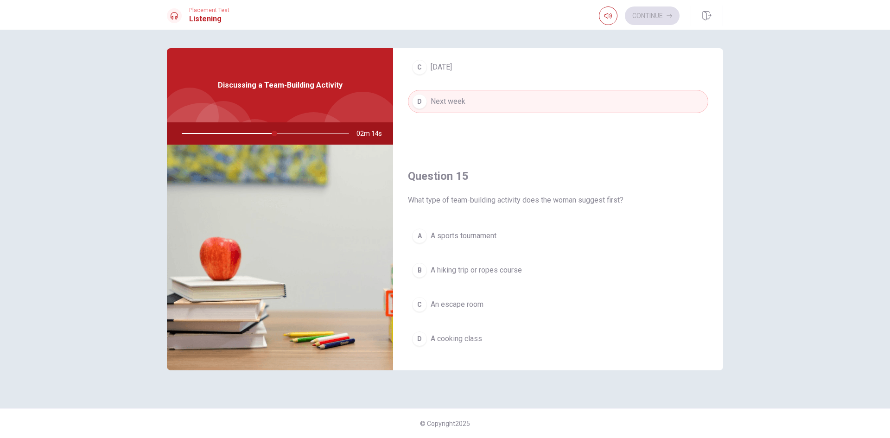
scroll to position [864, 0]
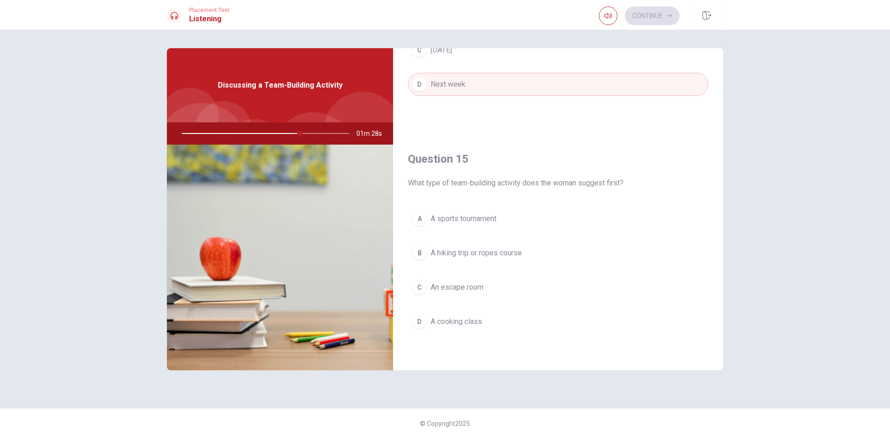
click at [442, 247] on button "B A hiking trip or ropes course" at bounding box center [558, 252] width 300 height 23
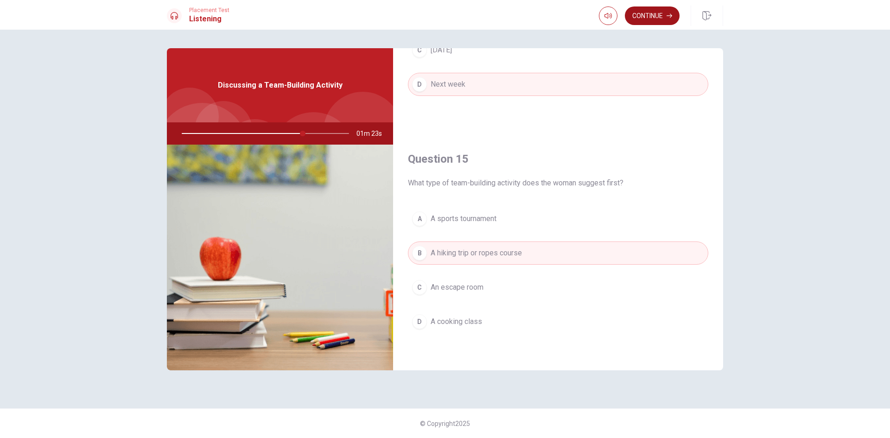
click at [646, 16] on button "Continue" at bounding box center [652, 15] width 55 height 19
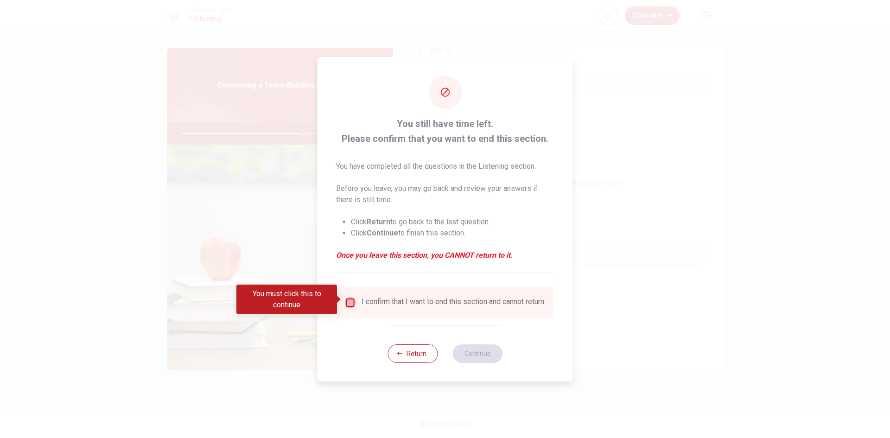
click at [350, 297] on input "You must click this to continue" at bounding box center [350, 302] width 11 height 11
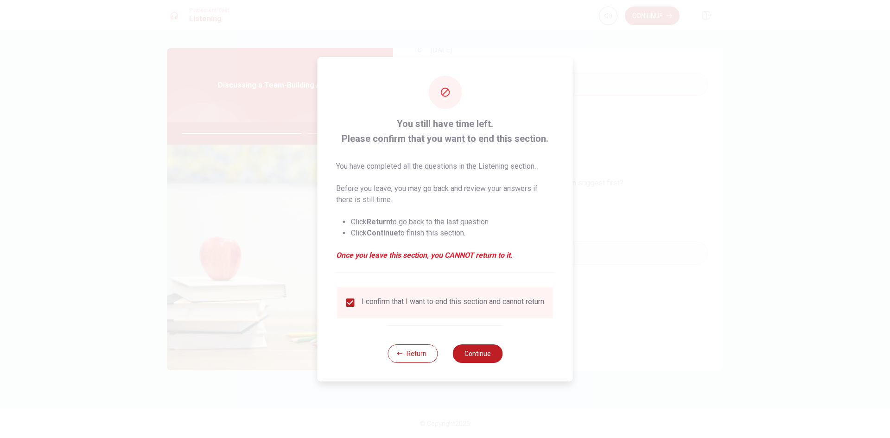
click at [415, 346] on div "Return Continue" at bounding box center [444, 353] width 115 height 56
click at [415, 347] on button "Return" at bounding box center [412, 353] width 50 height 19
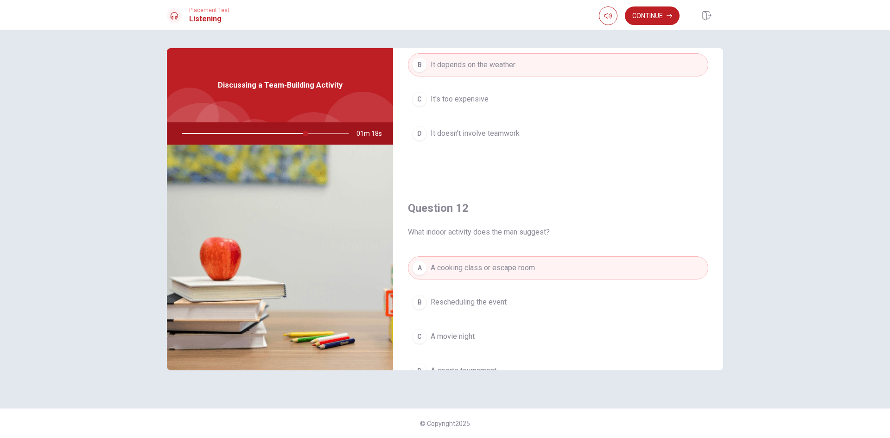
scroll to position [0, 0]
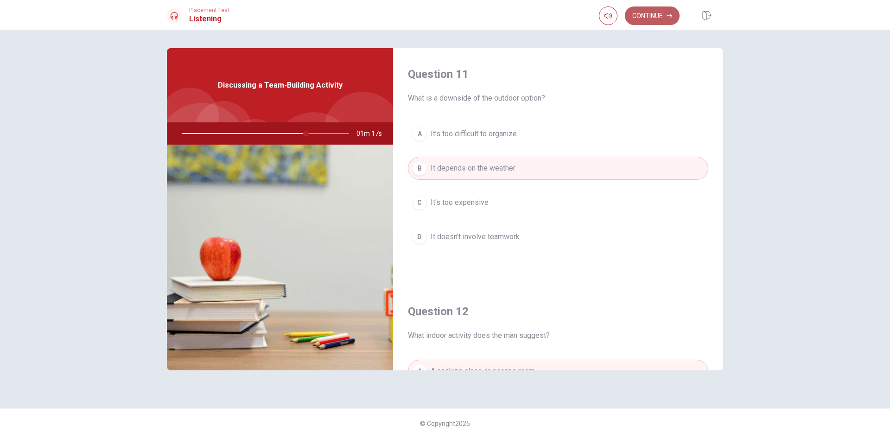
click at [647, 21] on button "Continue" at bounding box center [652, 15] width 55 height 19
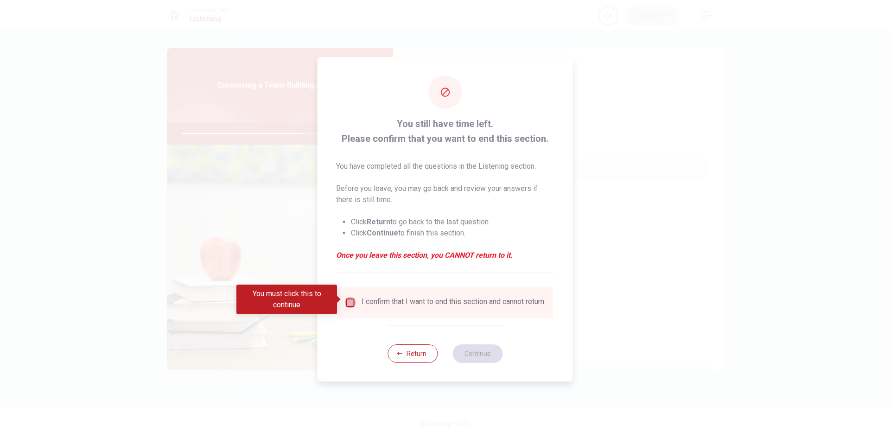
click at [346, 302] on input "You must click this to continue" at bounding box center [350, 302] width 11 height 11
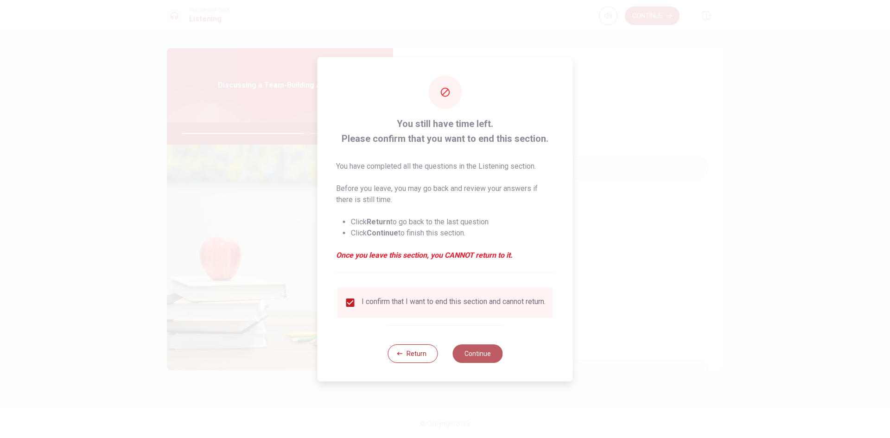
click at [467, 357] on button "Continue" at bounding box center [477, 353] width 50 height 19
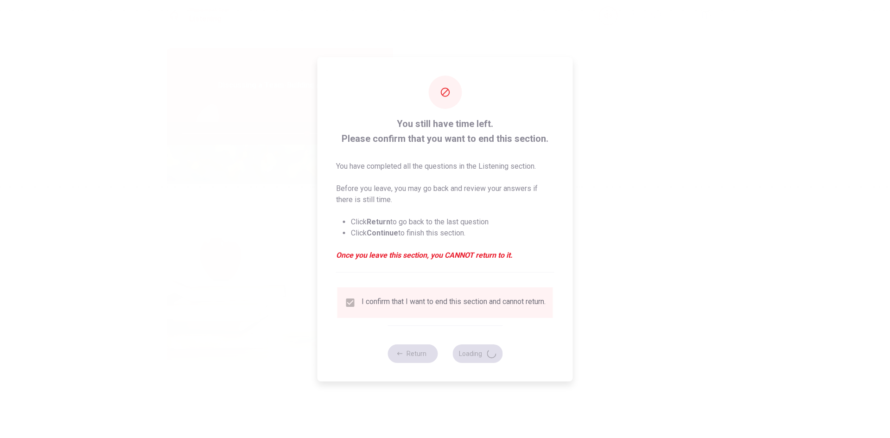
type input "75"
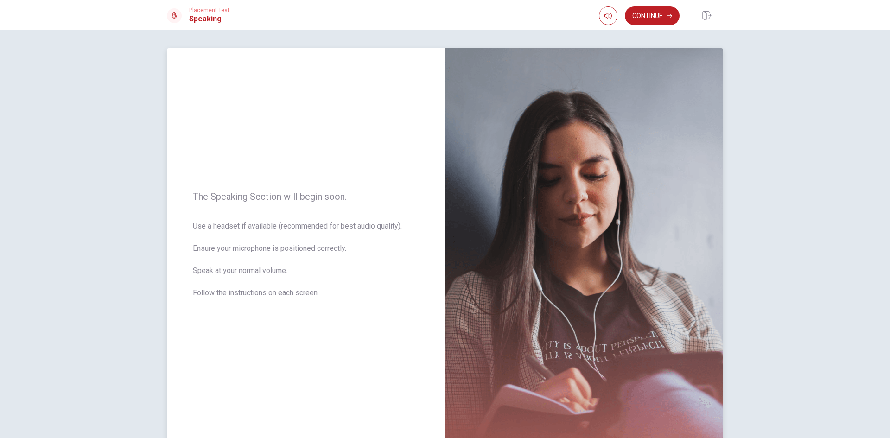
click at [549, 247] on img at bounding box center [584, 250] width 278 height 404
type input "0.7"
drag, startPoint x: 621, startPoint y: 33, endPoint x: 614, endPoint y: 35, distance: 7.5
click at [614, 35] on span at bounding box center [614, 34] width 6 height 6
type input "0.5"
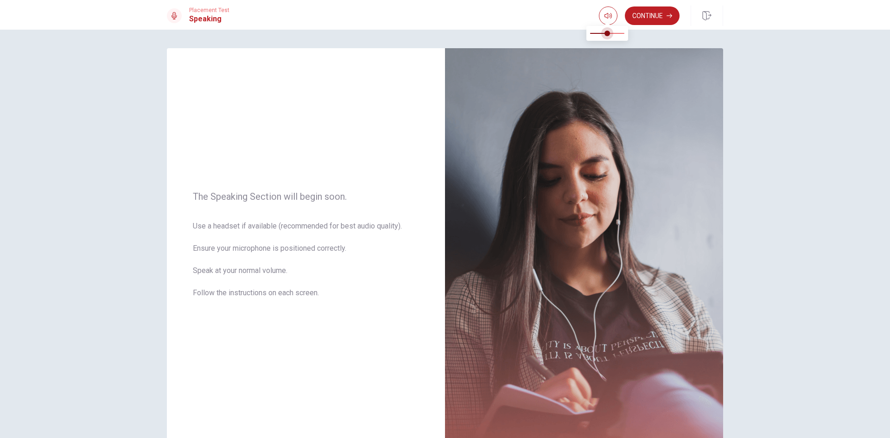
drag, startPoint x: 614, startPoint y: 30, endPoint x: 608, endPoint y: 32, distance: 5.7
click at [608, 32] on span at bounding box center [607, 34] width 6 height 6
click at [648, 11] on button "Continue" at bounding box center [652, 15] width 55 height 19
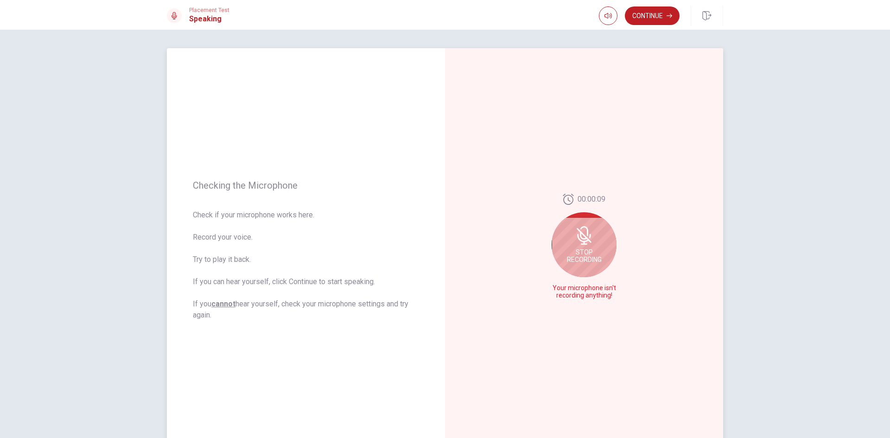
click at [583, 234] on icon at bounding box center [583, 235] width 19 height 19
click at [587, 230] on div at bounding box center [583, 249] width 65 height 65
click at [593, 294] on icon "Play Audio" at bounding box center [594, 296] width 6 height 6
click at [586, 300] on div at bounding box center [583, 295] width 33 height 13
click at [587, 251] on icon at bounding box center [582, 249] width 13 height 19
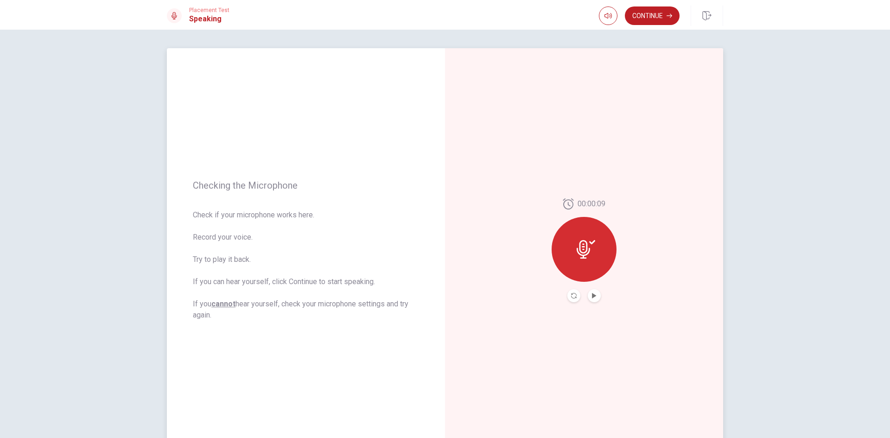
click at [589, 292] on button "Play Audio" at bounding box center [593, 295] width 13 height 13
click at [568, 299] on button "Record Again" at bounding box center [573, 295] width 13 height 13
click at [582, 259] on span "Stop Recording" at bounding box center [584, 266] width 35 height 15
click at [571, 299] on button "Record Again" at bounding box center [573, 295] width 13 height 13
click at [599, 252] on div "Stop Recording" at bounding box center [583, 255] width 65 height 65
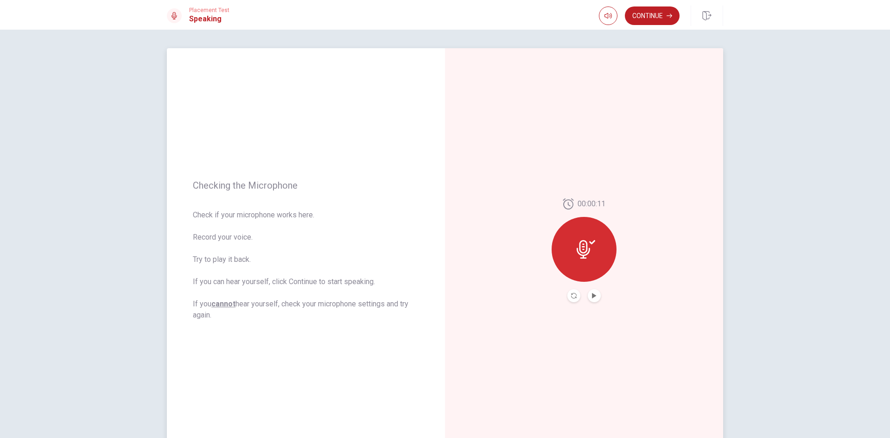
click at [589, 308] on div "00:00:11" at bounding box center [584, 250] width 278 height 404
click at [594, 296] on icon "Play Audio" at bounding box center [594, 296] width 6 height 6
click at [592, 296] on icon "Pause Audio" at bounding box center [594, 296] width 6 height 6
click at [652, 19] on button "Continue" at bounding box center [652, 15] width 55 height 19
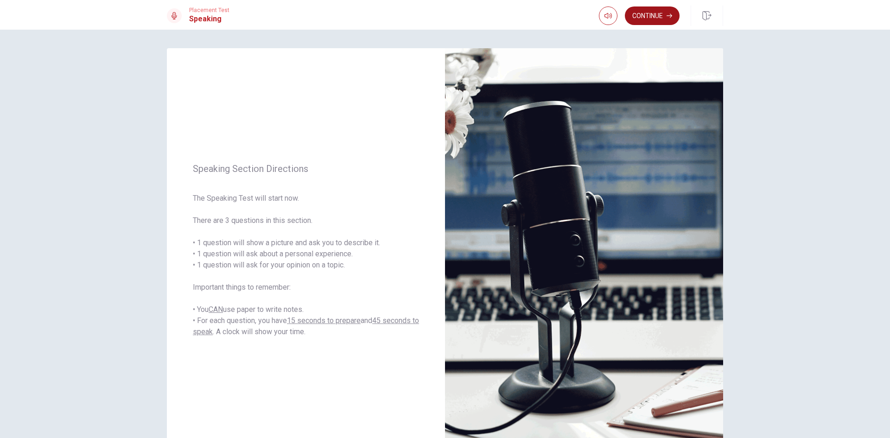
click at [646, 19] on button "Continue" at bounding box center [652, 15] width 55 height 19
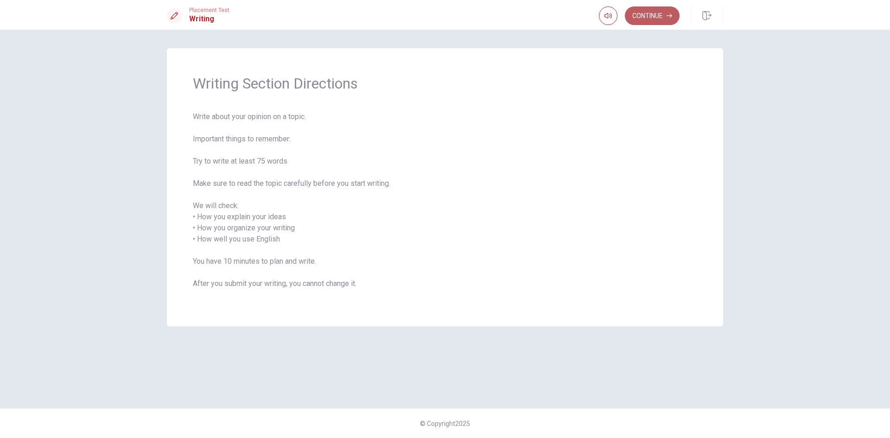
click at [640, 6] on button "Continue" at bounding box center [652, 15] width 55 height 19
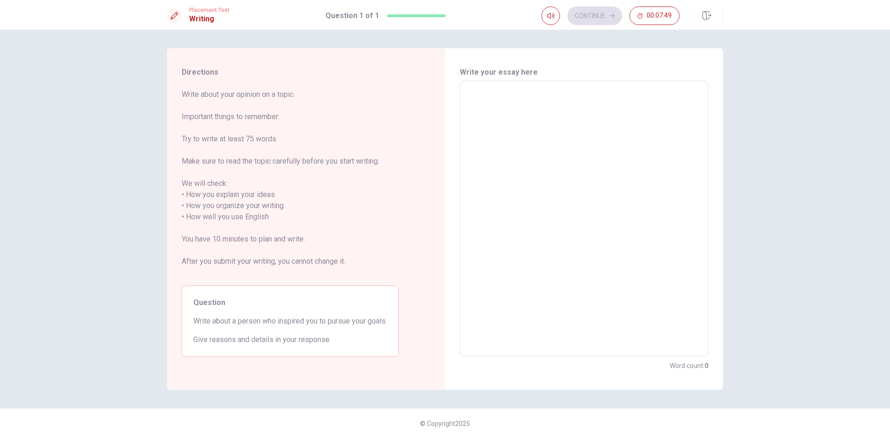
click at [478, 85] on div "x ​" at bounding box center [584, 219] width 248 height 276
type textarea "O"
type textarea "x"
type textarea "On"
type textarea "x"
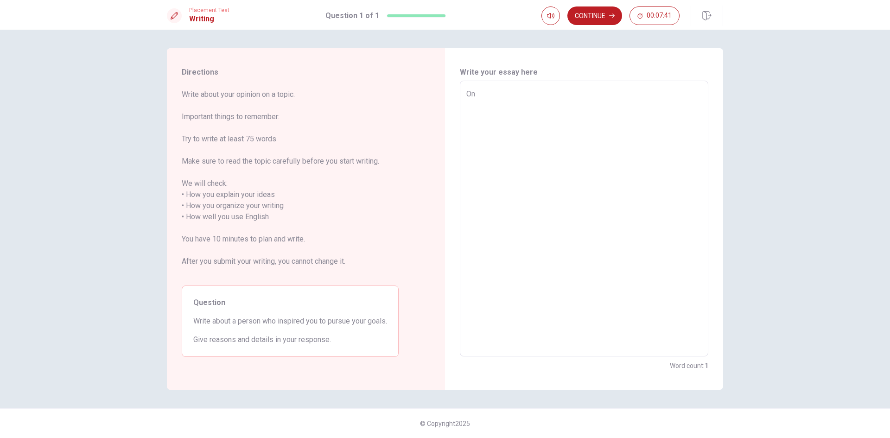
type textarea "One"
type textarea "x"
type textarea "One"
type textarea "x"
type textarea "One p"
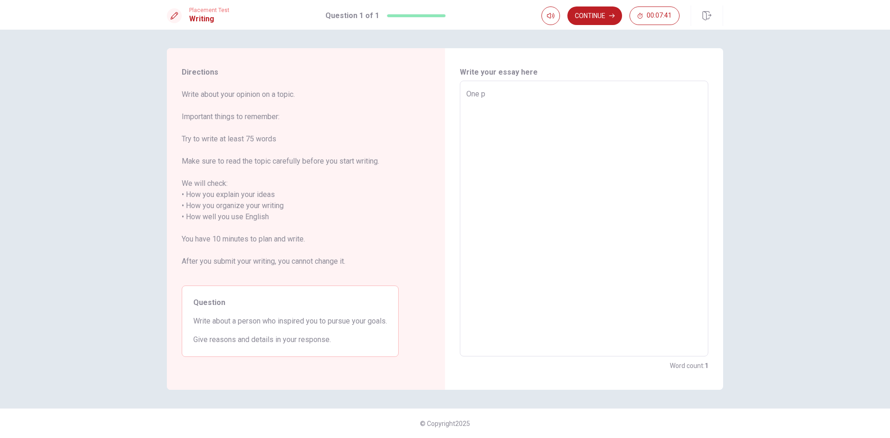
type textarea "x"
type textarea "One pe"
type textarea "x"
type textarea "One per"
type textarea "x"
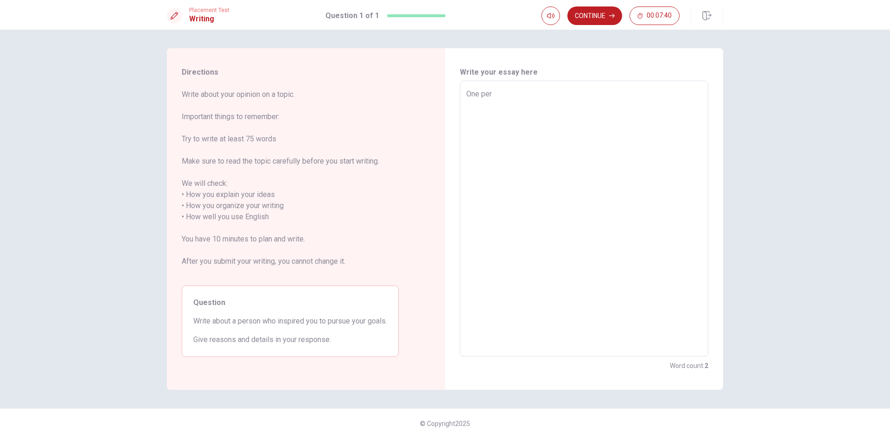
type textarea "One pers"
type textarea "x"
type textarea "One perso"
type textarea "x"
type textarea "One person"
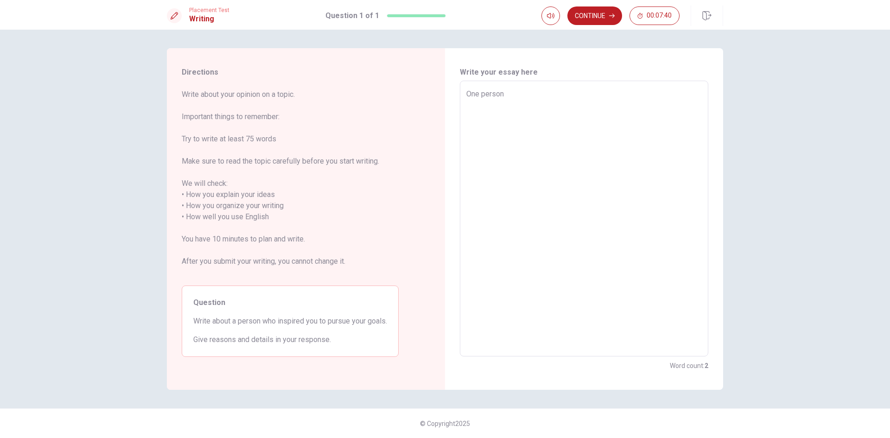
type textarea "x"
type textarea "One person"
type textarea "x"
type textarea "One person w"
type textarea "x"
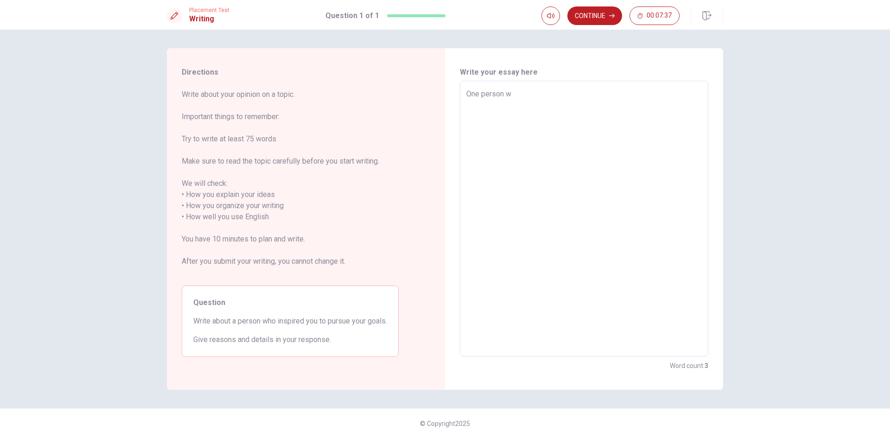
type textarea "One person wh"
type textarea "x"
type textarea "One person who"
type textarea "x"
type textarea "One person who"
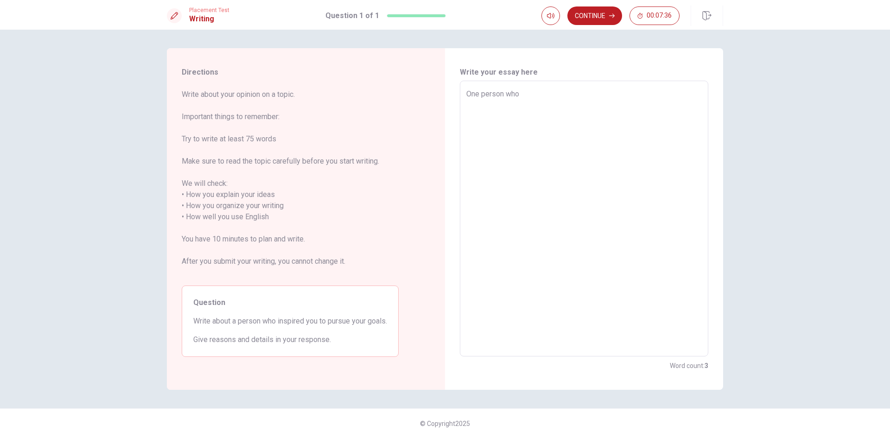
type textarea "x"
type textarea "One person who i"
type textarea "x"
type textarea "One person who in"
type textarea "x"
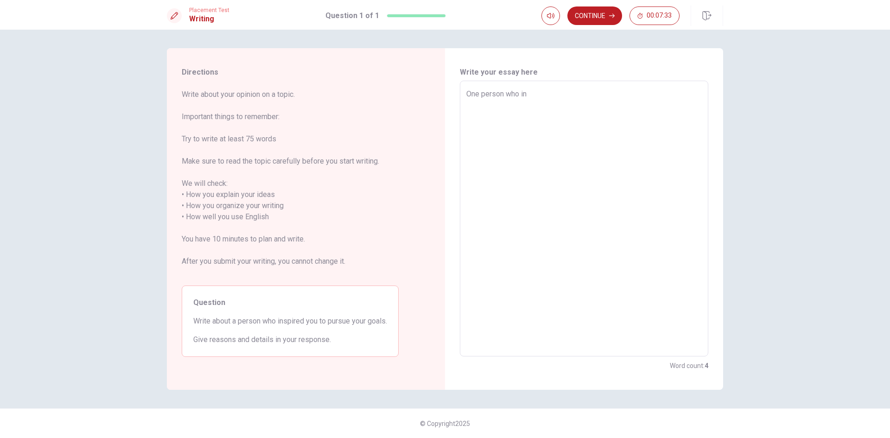
type textarea "One person who ins"
type textarea "x"
type textarea "One person who insp"
type textarea "x"
type textarea "One person who inspi"
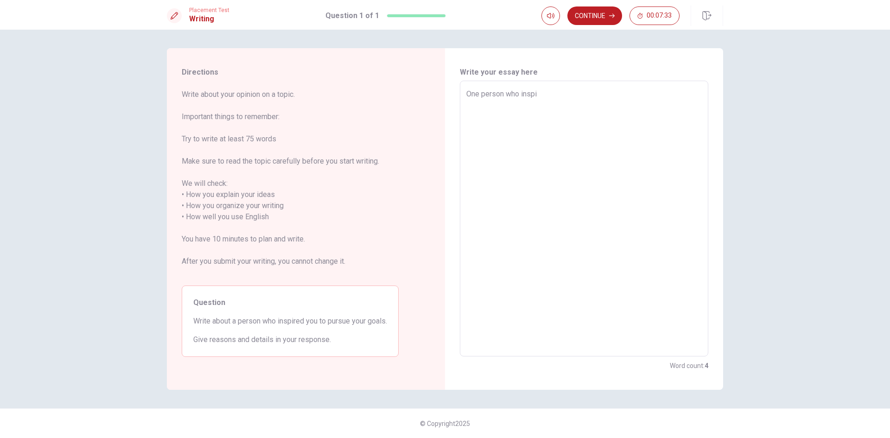
type textarea "x"
type textarea "One person who inspir"
type textarea "x"
type textarea "One person who inspire"
type textarea "x"
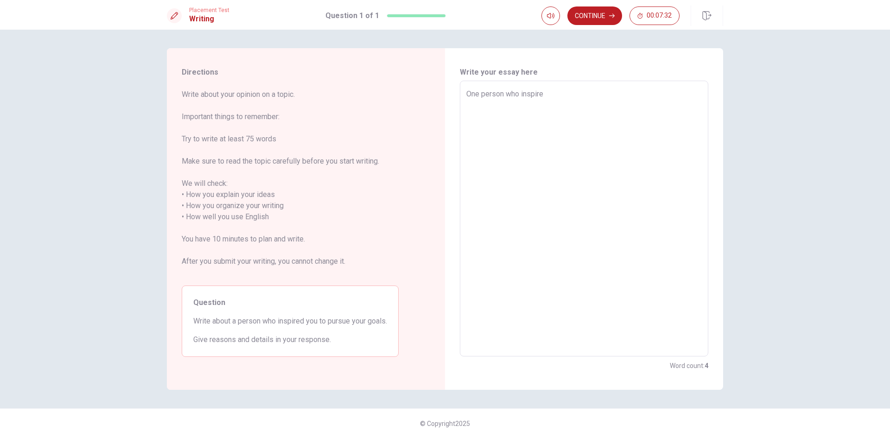
type textarea "One person who inspired"
type textarea "x"
type textarea "One person who inspired"
type textarea "x"
type textarea "One person who inspired m"
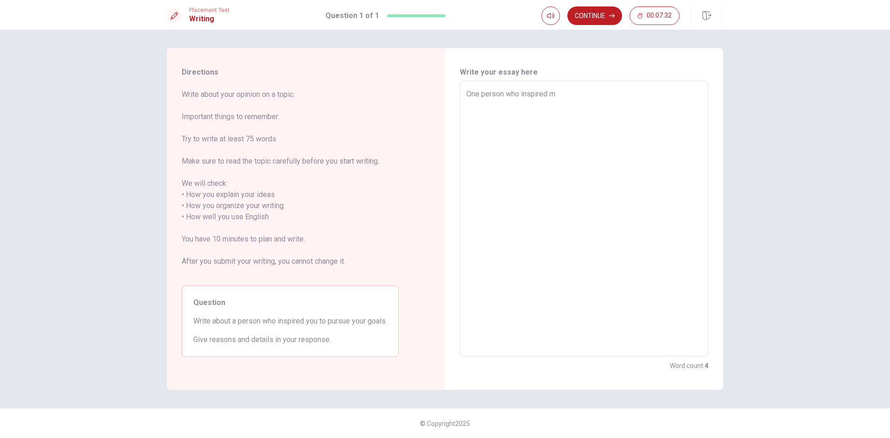
type textarea "x"
type textarea "One person who inspired me"
type textarea "x"
type textarea "One person who inspired me"
type textarea "x"
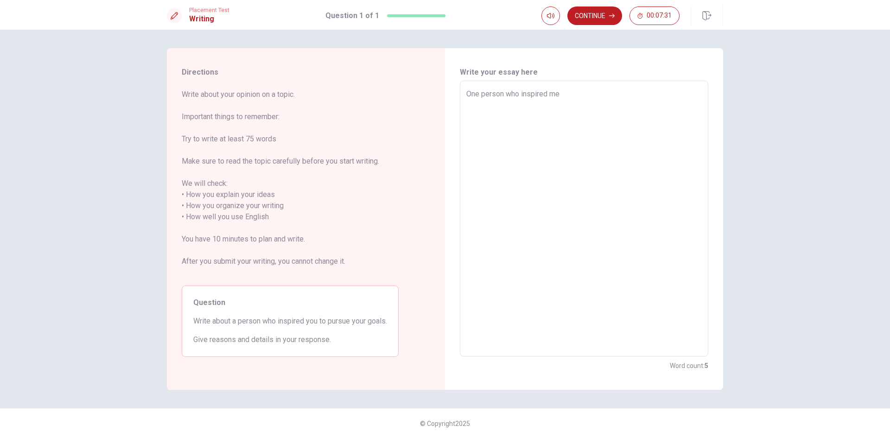
type textarea "One person who inspired me t"
type textarea "x"
type textarea "One person who inspired me th"
type textarea "x"
type textarea "One person who inspired me the"
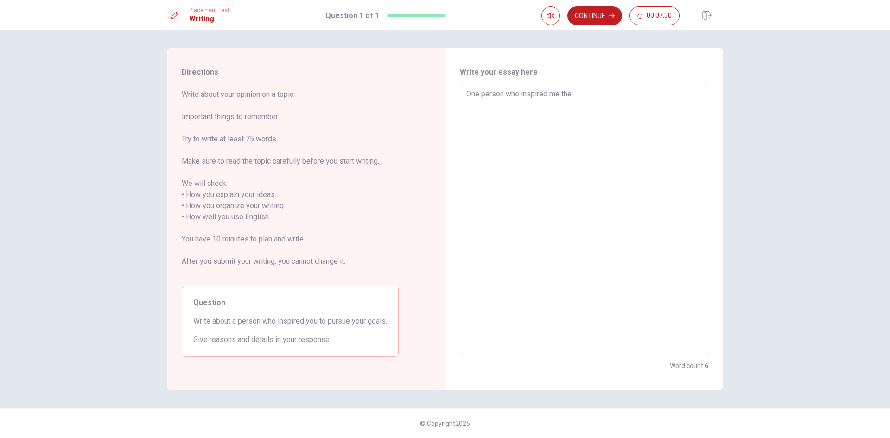
type textarea "x"
type textarea "One person who inspired me the"
type textarea "x"
type textarea "One person who inspired me the m"
type textarea "x"
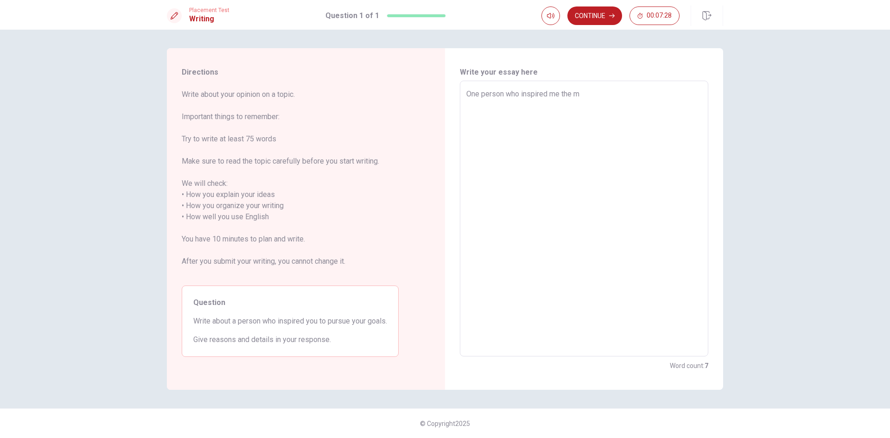
type textarea "One person who inspired me the mo"
type textarea "x"
type textarea "One person who inspired me the mos"
type textarea "x"
type textarea "One person who inspired me the most"
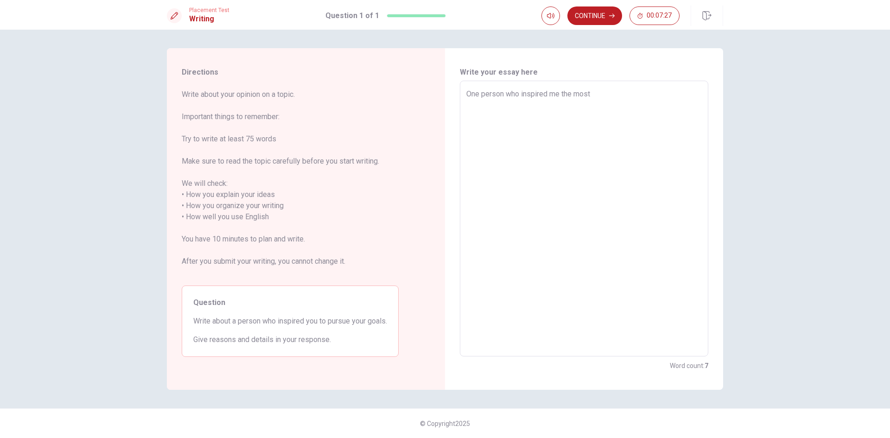
type textarea "x"
type textarea "One person who inspired me the most"
type textarea "x"
type textarea "One person who inspired me the most i"
type textarea "x"
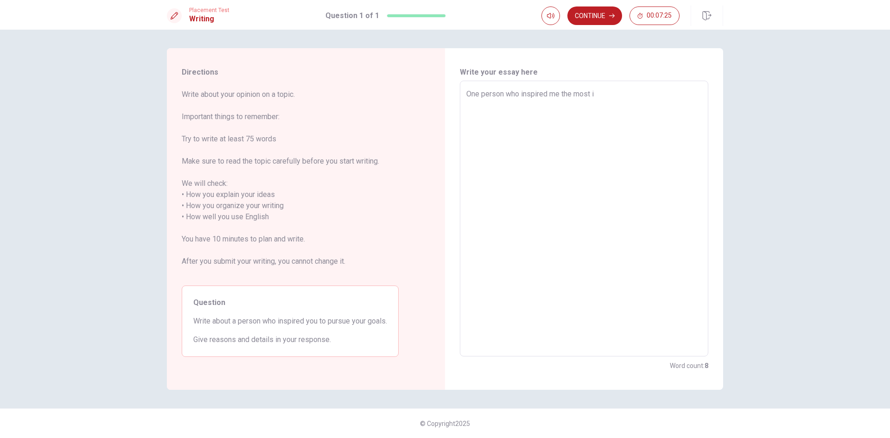
type textarea "One person who inspired me the most is"
type textarea "x"
type textarea "One person who inspired me the most is"
type textarea "x"
type textarea "One person who inspired me the most is m"
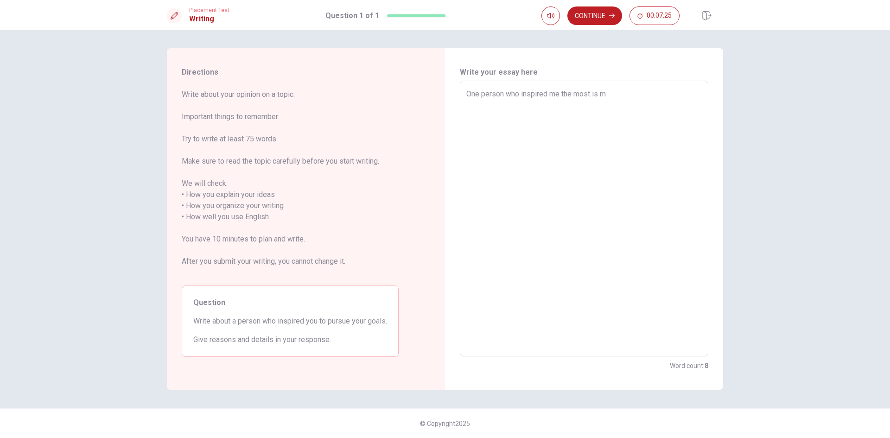
type textarea "x"
type textarea "One person who inspired me the most is my"
type textarea "x"
type textarea "One person who inspired me the most is my"
type textarea "x"
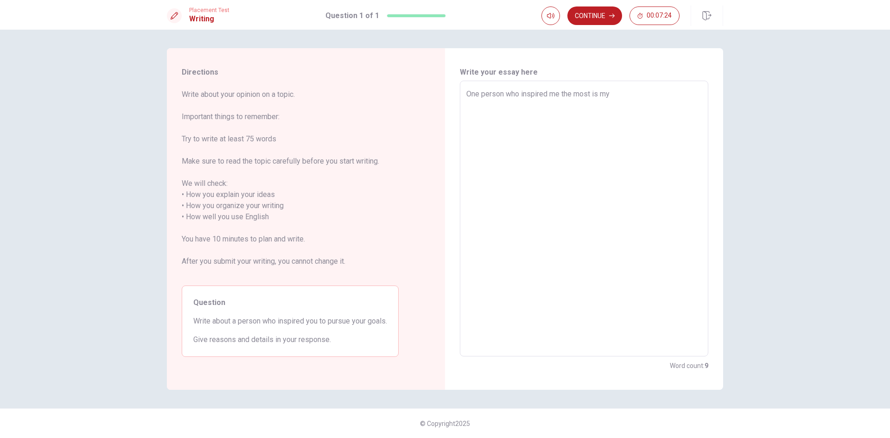
type textarea "One person who inspired me the most is my m"
type textarea "x"
type textarea "One person who inspired me the most is my mo"
type textarea "x"
type textarea "One person who inspired me the most is my mot"
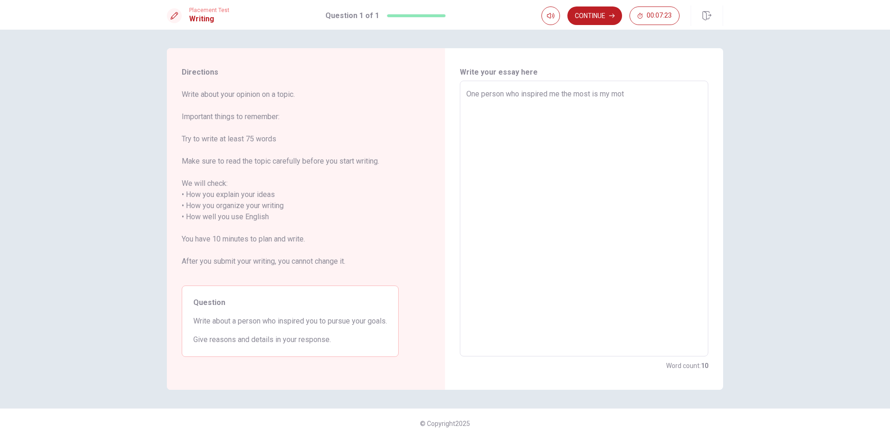
type textarea "x"
type textarea "One person who inspired me the most is my moth"
type textarea "x"
type textarea "One person who inspired me the most is my mothe"
type textarea "x"
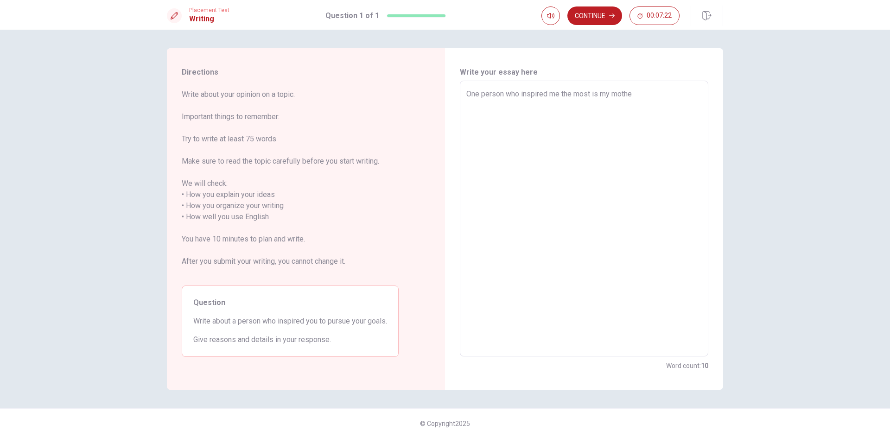
type textarea "One person who inspired me the most is my mother"
type textarea "x"
type textarea "One person who inspired me the most is my mother"
type textarea "x"
type textarea "One person who inspired me the most is my mother a"
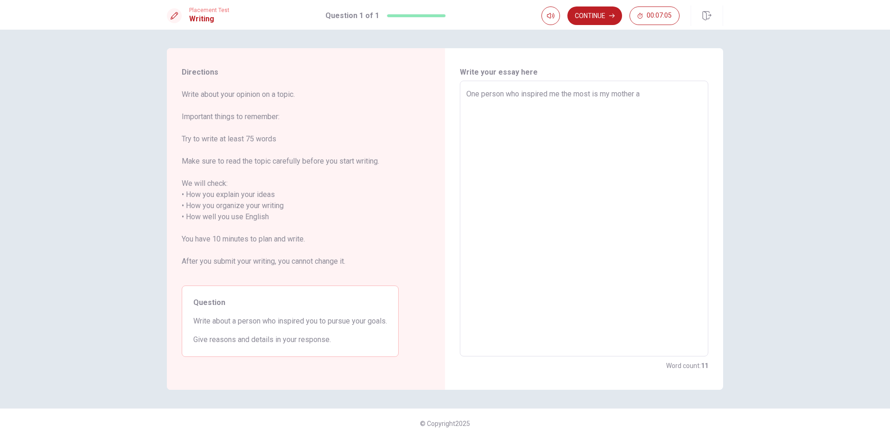
type textarea "x"
type textarea "One person who inspired me the most is my mother ac"
type textarea "x"
type textarea "One person who inspired me the most is my mother act"
type textarea "x"
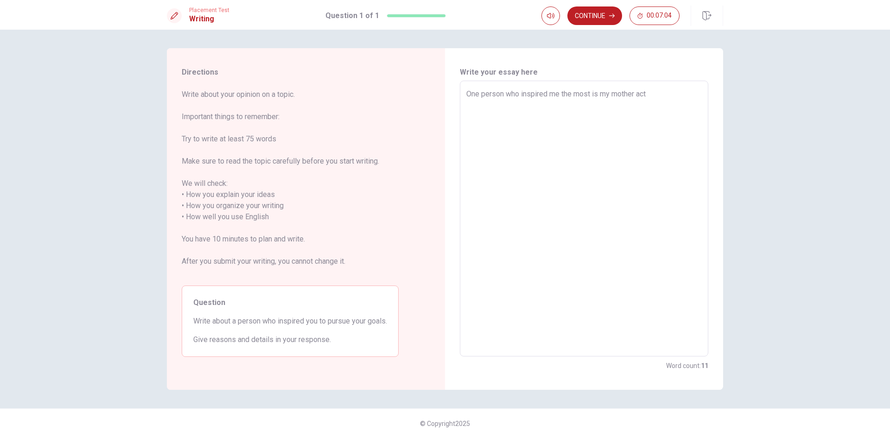
type textarea "One person who inspired me the most is my mother actu"
type textarea "x"
type textarea "One person who inspired me the most is my mother actua"
type textarea "x"
type textarea "One person who inspired me the most is my mother actual"
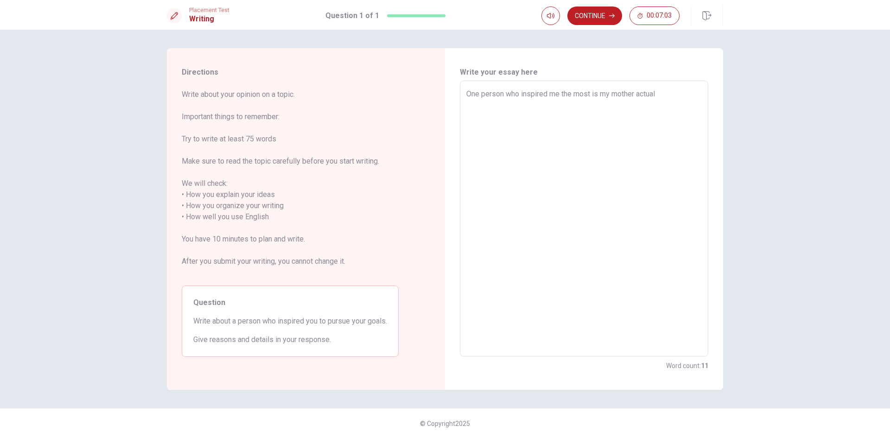
type textarea "x"
type textarea "One person who inspired me the most is my mother actuall"
type textarea "x"
type textarea "One person who inspired me the most is my mother actually"
type textarea "x"
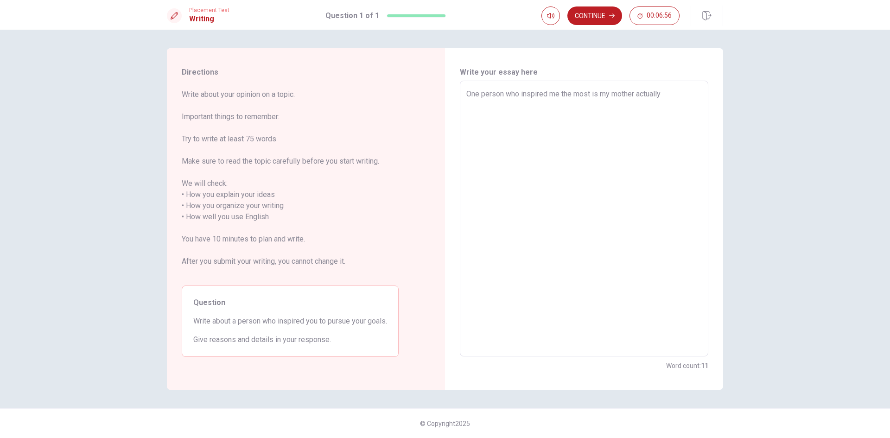
type textarea "One person who inspired me the most is my mother actually"
type textarea "x"
type textarea "One person who inspired me the most is my mother actually b"
type textarea "x"
type textarea "One person who inspired me the most is my mother actually be"
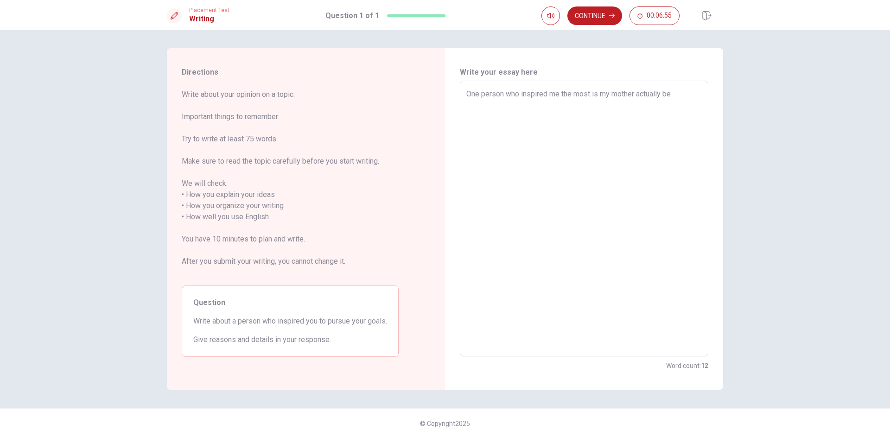
type textarea "x"
type textarea "One person who inspired me the most is my mother actually [PERSON_NAME]"
type textarea "x"
type textarea "One person who inspired me the most is my mother actually [PERSON_NAME]"
type textarea "x"
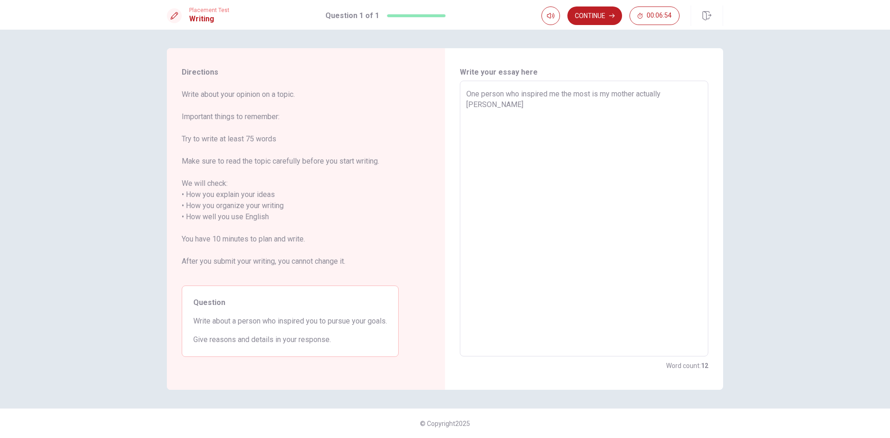
type textarea "One person who inspired me the most is my mother actually becau"
type textarea "x"
type textarea "One person who inspired me the most is my mother actually becaus"
type textarea "x"
type textarea "One person who inspired me the most is my mother actually because"
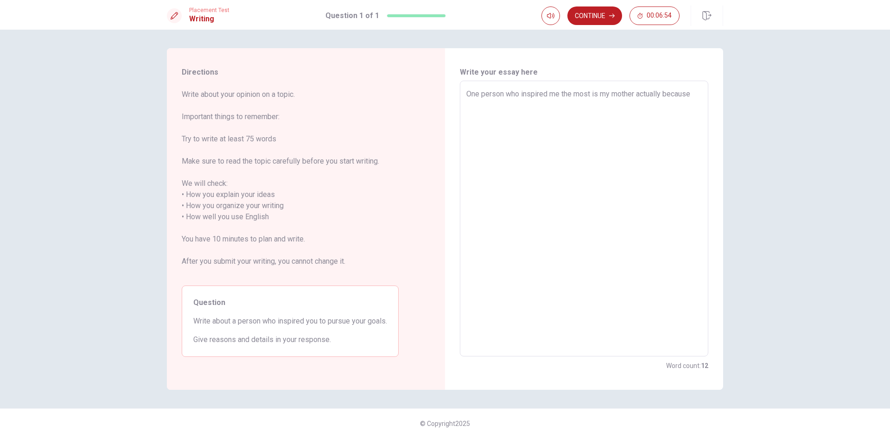
type textarea "x"
type textarea "One person who inspired me the most is my mother actually because"
type textarea "x"
type textarea "One person who inspired me the most is my mother actually because i"
type textarea "x"
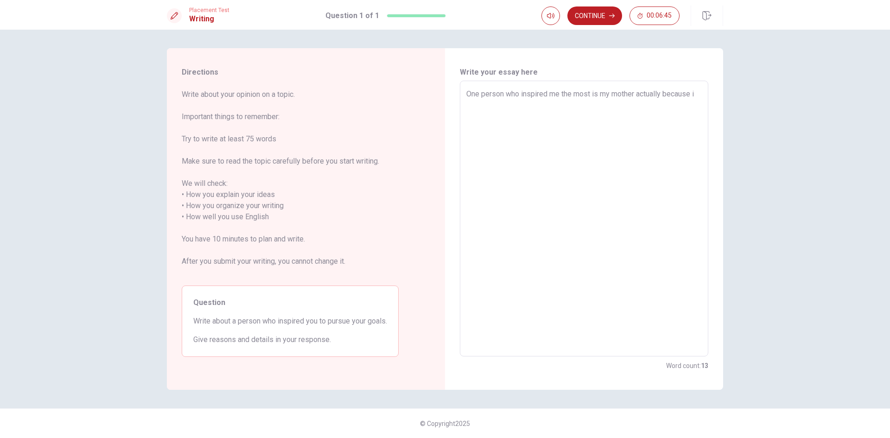
type textarea "One person who inspired me the most is my mother actually because in"
type textarea "x"
type textarea "One person who inspired me the most is my mother actually because in"
type textarea "x"
type textarea "One person who inspired me the most is my mother actually because in m"
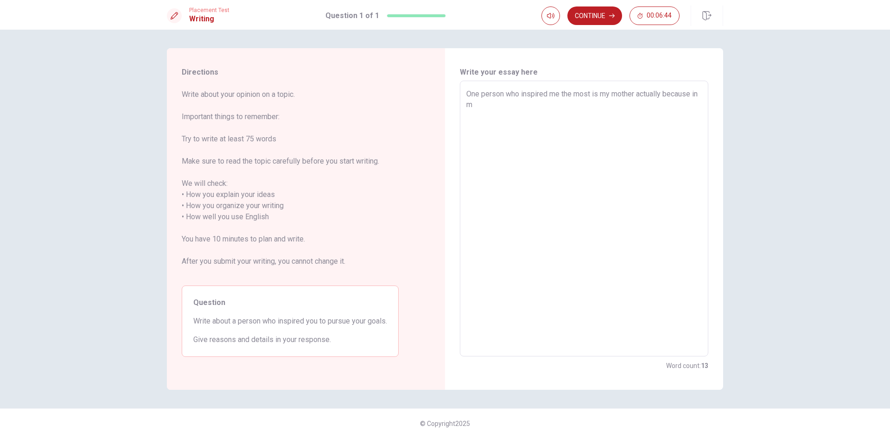
type textarea "x"
type textarea "One person who inspired me the most is my mother actually because in my"
type textarea "x"
type textarea "One person who inspired me the most is my mother actually because in my"
type textarea "x"
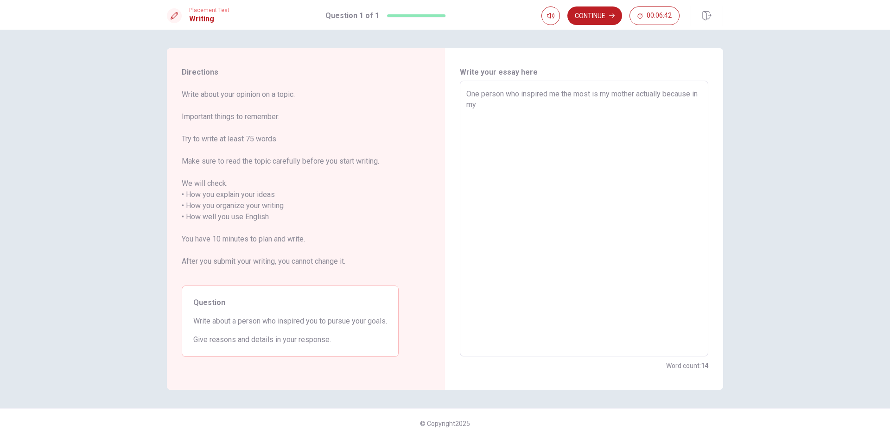
type textarea "One person who inspired me the most is my mother actually because in my o"
type textarea "x"
type textarea "One person who inspired me the most is my mother actually because in my op"
type textarea "x"
type textarea "One person who inspired me the most is my mother actually because in my opi"
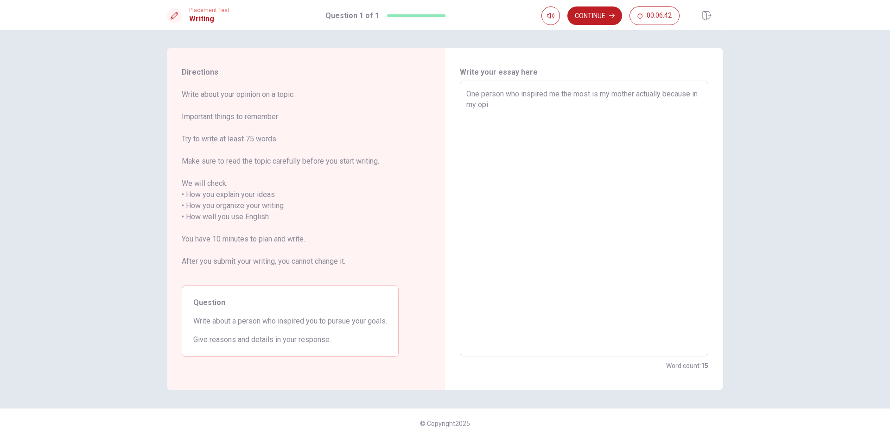
type textarea "x"
type textarea "One person who inspired me the most is my mother actually because in my opin"
type textarea "x"
type textarea "One person who inspired me the most is my mother actually because in my opini"
type textarea "x"
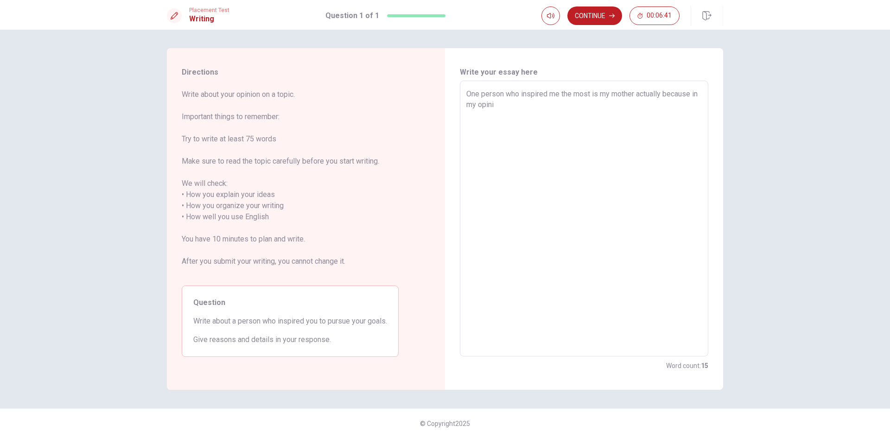
type textarea "One person who inspired me the most is my mother actually because in my opinin"
type textarea "x"
type textarea "One person who inspired me the most is my mother actually because in my opinini"
type textarea "x"
type textarea "One person who inspired me the most is my mother actually because in my opininio"
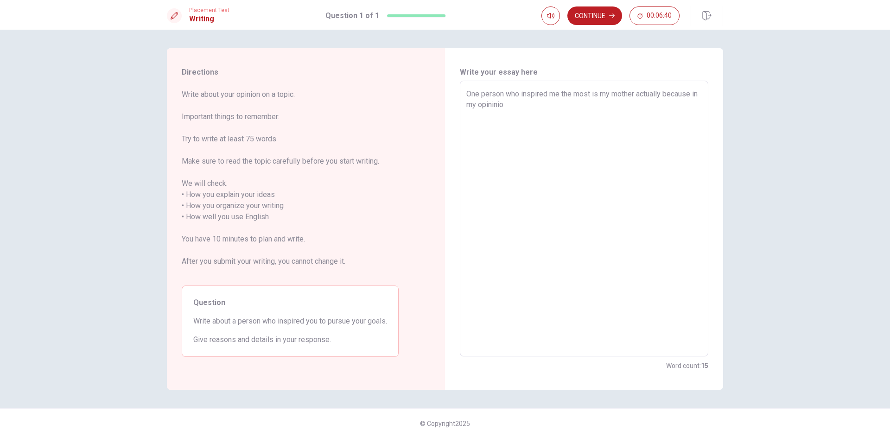
type textarea "x"
type textarea "One person who inspired me the most is my mother actually because in my opinini…"
type textarea "x"
type textarea "One person who inspired me the most is my mother actually because in my opinini…"
type textarea "x"
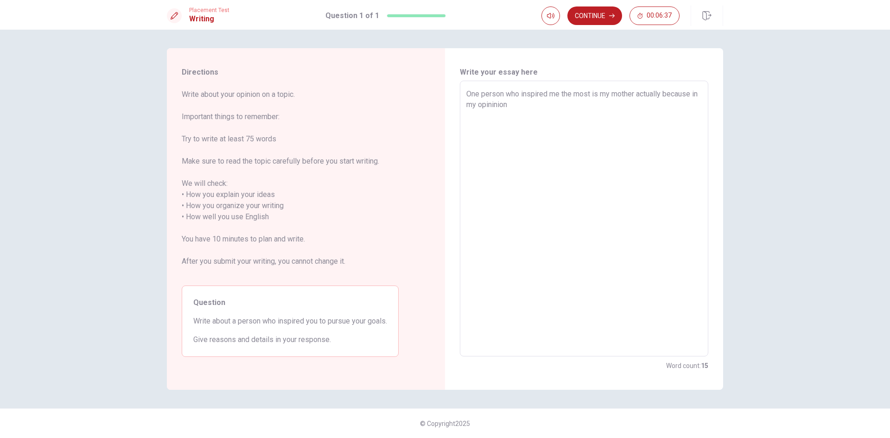
type textarea "One person who inspired me the most is my mother actually because in my opinini…"
type textarea "x"
type textarea "One person who inspired me the most is my mother actually because in my opinini…"
type textarea "x"
type textarea "One person who inspired me the most is my mother actually because in my opinini…"
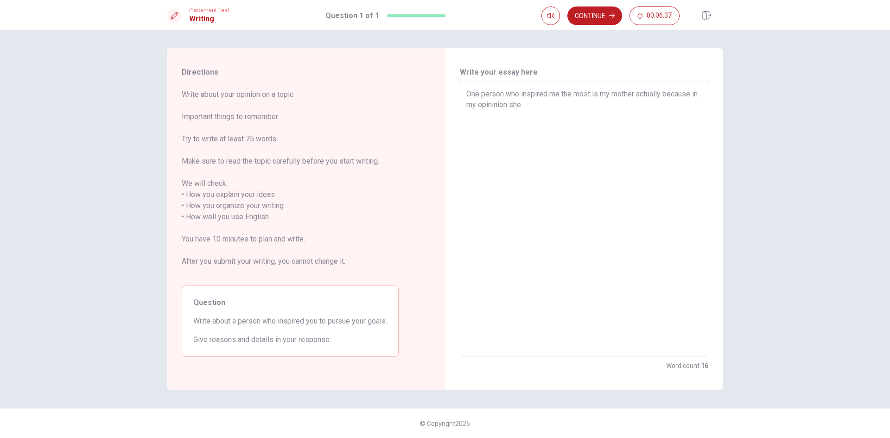
type textarea "x"
type textarea "One person who inspired me the most is my mother actually because in my opinini…"
type textarea "x"
type textarea "One person who inspired me the most is my mother actually because in my opinini…"
type textarea "x"
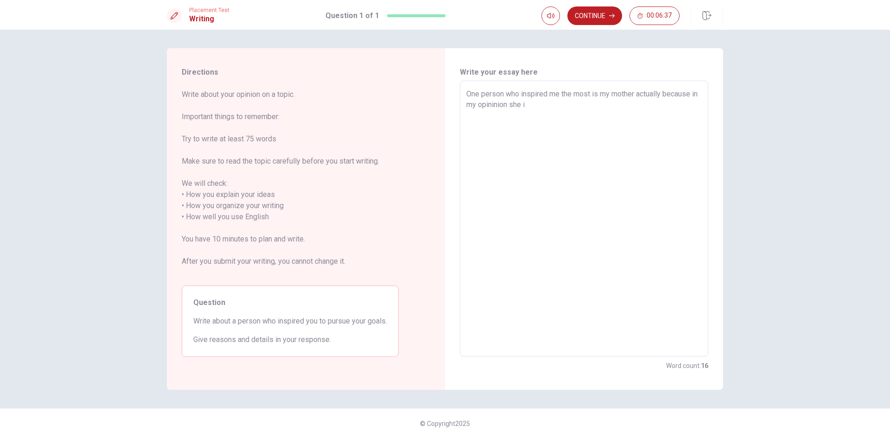
type textarea "One person who inspired me the most is my mother actually because in my opinini…"
type textarea "x"
type textarea "One person who inspired me the most is my mother actually because in my opinini…"
type textarea "x"
type textarea "One person who inspired me the most is my mother actually because in my opinini…"
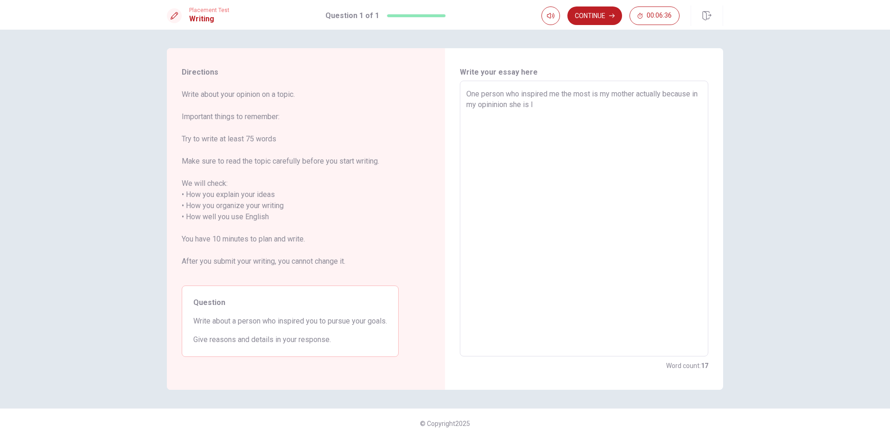
type textarea "x"
type textarea "One person who inspired me the most is my mother actually because in my opinini…"
type textarea "x"
type textarea "One person who inspired me the most is my mother actually because in my opinini…"
type textarea "x"
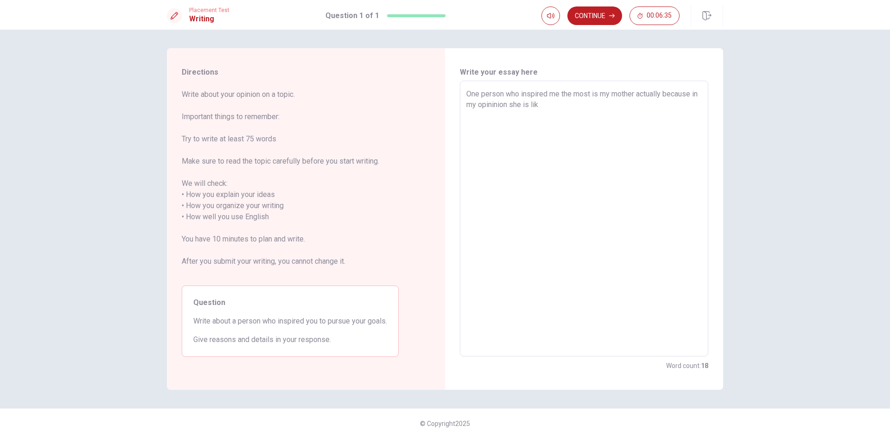
type textarea "One person who inspired me the most is my mother actually because in my opinini…"
type textarea "x"
type textarea "One person who inspired me the most is my mother actually because in my opinini…"
type textarea "x"
type textarea "One person who inspired me the most is my mother actually because in my opinini…"
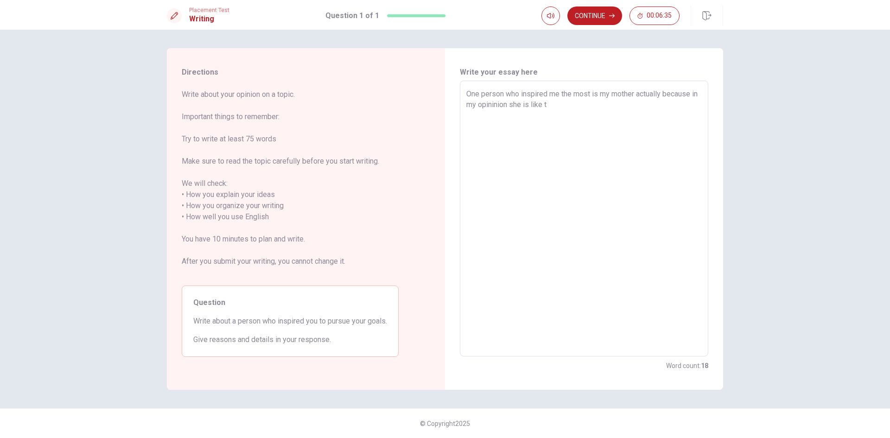
type textarea "x"
type textarea "One person who inspired me the most is my mother actually because in my opinini…"
type textarea "x"
type textarea "One person who inspired me the most is my mother actually because in my opinini…"
type textarea "x"
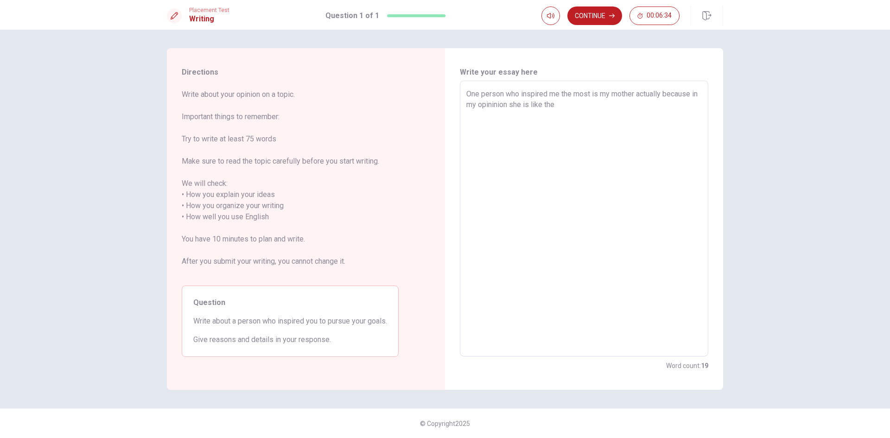
type textarea "One person who inspired me the most is my mother actually because in my opinini…"
click at [628, 104] on textarea "One person who inspired me the most is my mother actually because she went from…" at bounding box center [583, 218] width 235 height 260
click at [630, 103] on textarea "One person who inspired me the most is my mother actually because she went from…" at bounding box center [583, 218] width 235 height 260
click at [663, 94] on textarea "One person who inspired me the most is my mother actually because she went from…" at bounding box center [583, 218] width 235 height 260
click at [693, 150] on textarea "One person who inspired me the most is my mother actually, because she went fro…" at bounding box center [583, 218] width 235 height 260
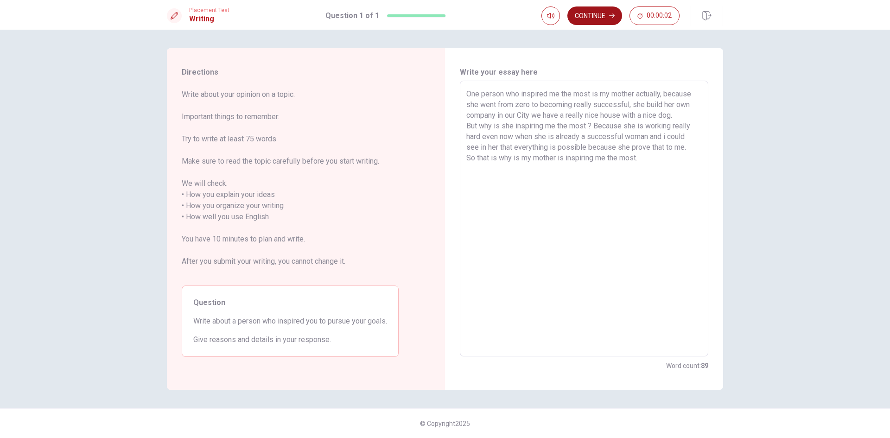
click at [574, 14] on button "Continue" at bounding box center [594, 15] width 55 height 19
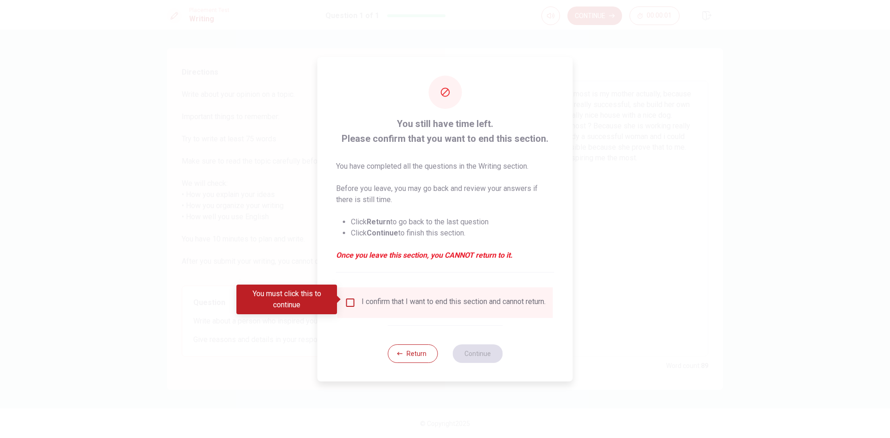
click at [348, 298] on input "You must click this to continue" at bounding box center [350, 302] width 11 height 11
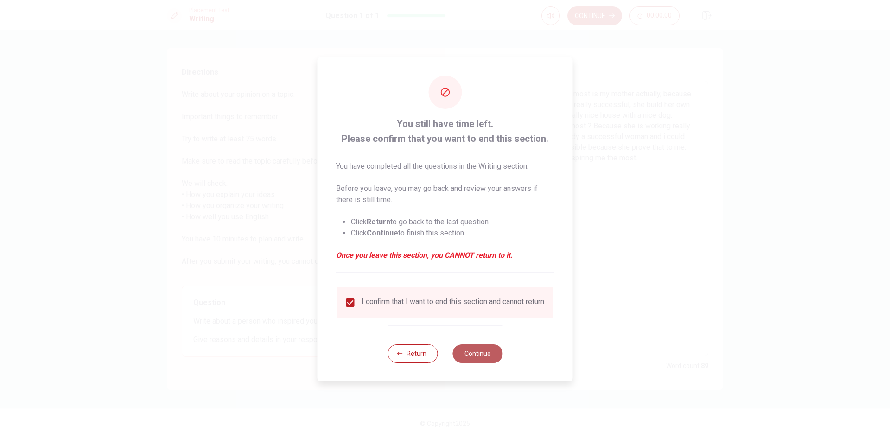
click at [482, 349] on button "Continue" at bounding box center [477, 353] width 50 height 19
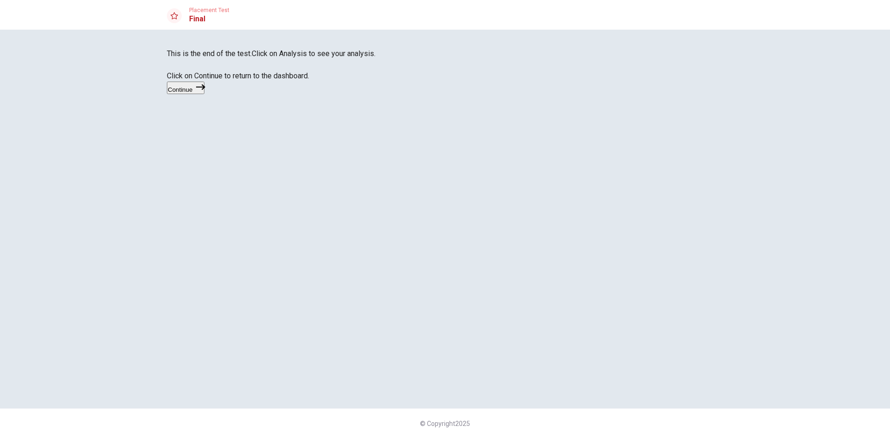
click at [204, 94] on button "Continue" at bounding box center [186, 88] width 38 height 13
